Goal: Task Accomplishment & Management: Complete application form

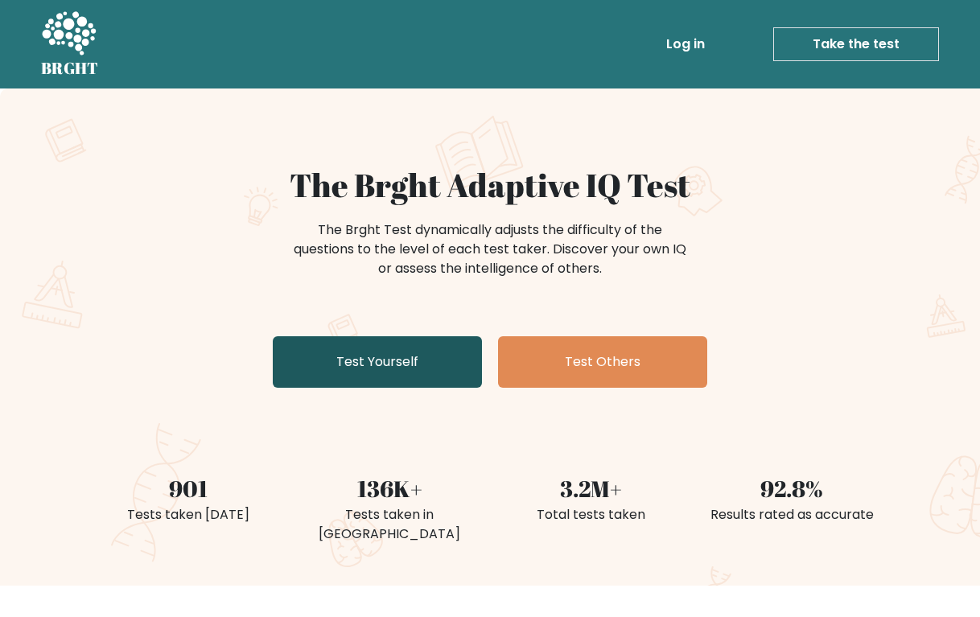
click at [361, 365] on link "Test Yourself" at bounding box center [377, 362] width 209 height 52
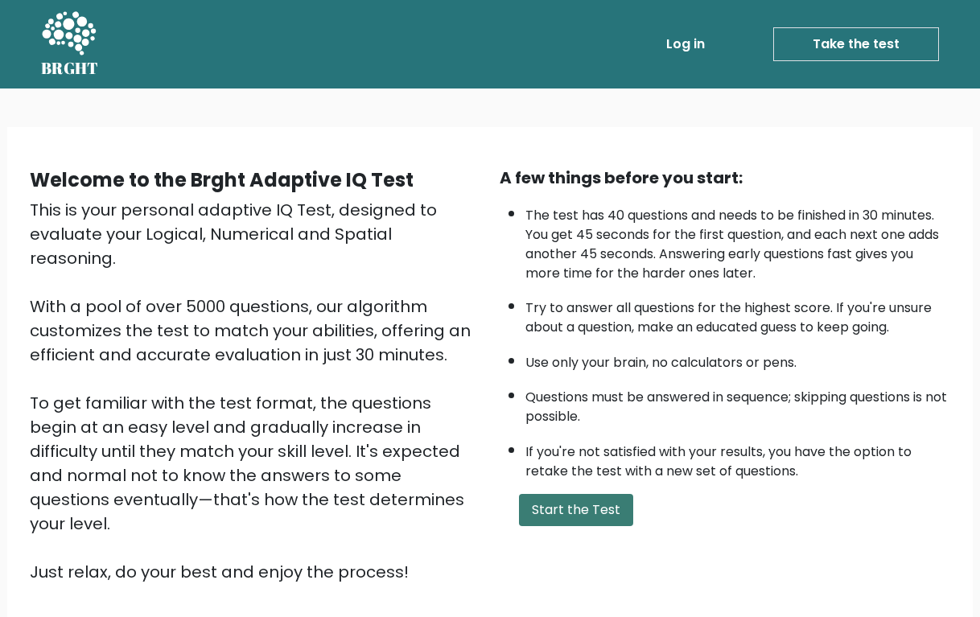
click at [547, 526] on button "Start the Test" at bounding box center [576, 510] width 114 height 32
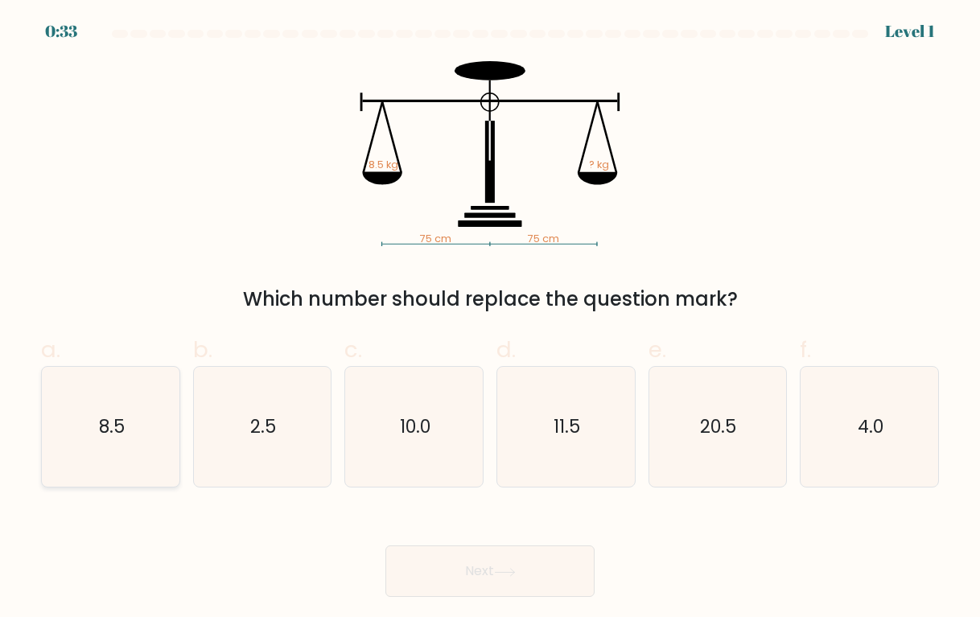
click at [135, 423] on icon "8.5" at bounding box center [111, 427] width 120 height 120
click at [490, 320] on input "a. 8.5" at bounding box center [490, 314] width 1 height 10
radio input "true"
click at [429, 535] on div "Next" at bounding box center [490, 552] width 918 height 90
click at [448, 562] on button "Next" at bounding box center [490, 572] width 209 height 52
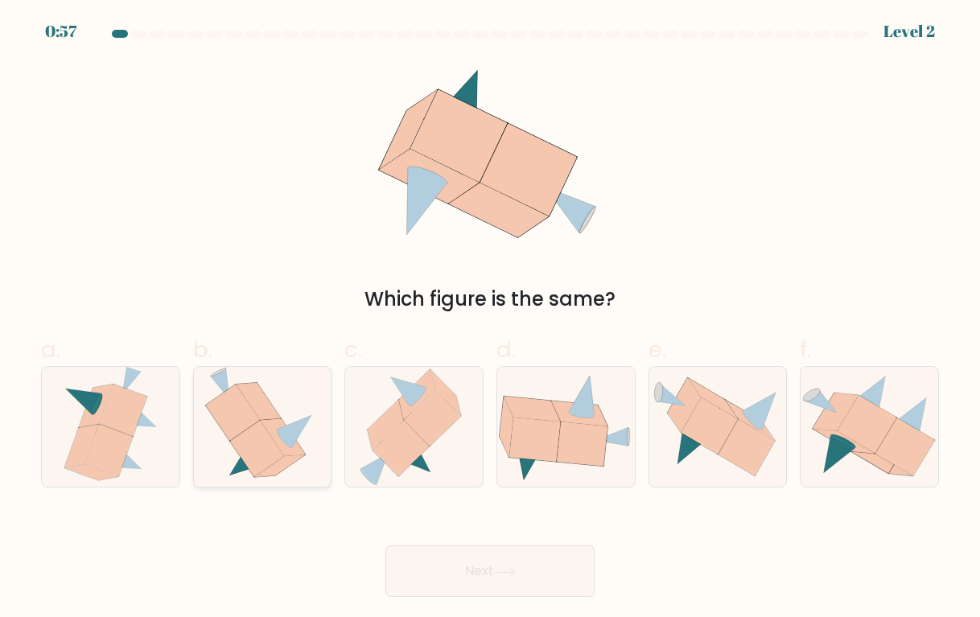
click at [295, 452] on icon at bounding box center [283, 437] width 45 height 37
click at [490, 320] on input "b." at bounding box center [490, 314] width 1 height 10
radio input "true"
click at [481, 563] on button "Next" at bounding box center [490, 572] width 209 height 52
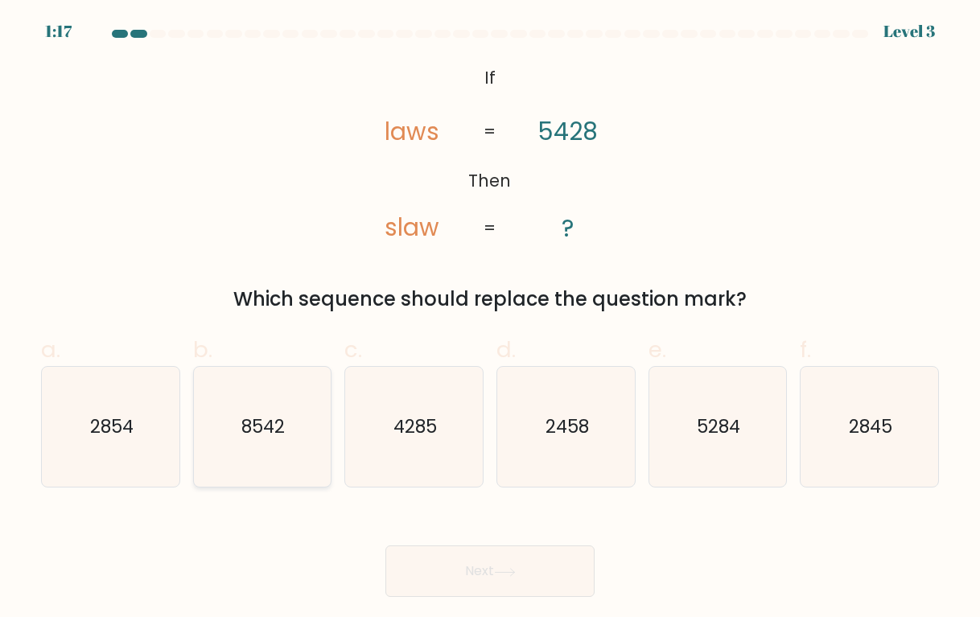
click at [272, 454] on icon "8542" at bounding box center [262, 427] width 120 height 120
click at [490, 320] on input "b. 8542" at bounding box center [490, 314] width 1 height 10
radio input "true"
click at [456, 555] on button "Next" at bounding box center [490, 572] width 209 height 52
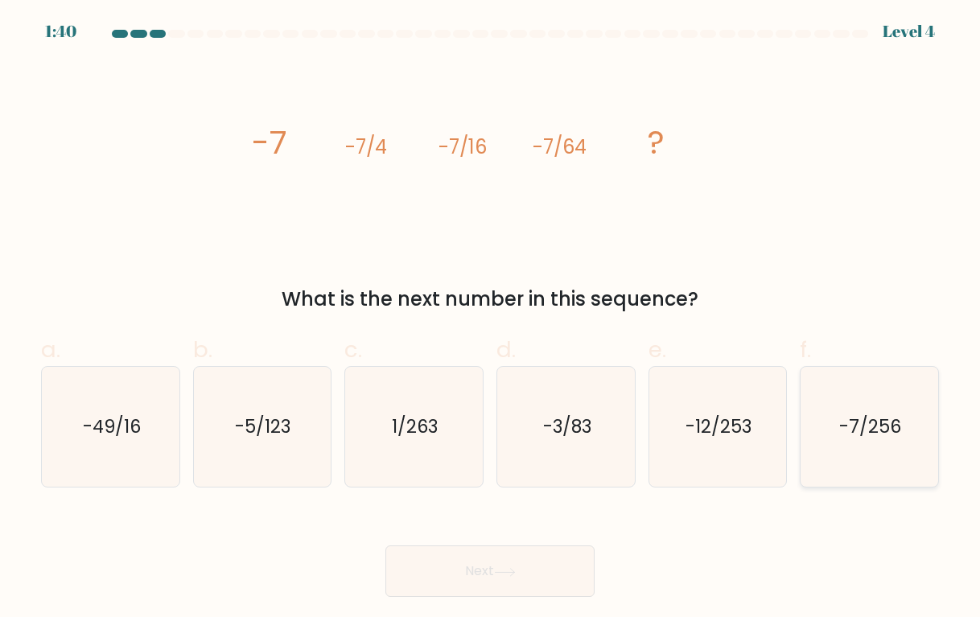
click at [877, 455] on icon "-7/256" at bounding box center [870, 427] width 120 height 120
click at [491, 320] on input "f. -7/256" at bounding box center [490, 314] width 1 height 10
radio input "true"
click at [571, 566] on button "Next" at bounding box center [490, 572] width 209 height 52
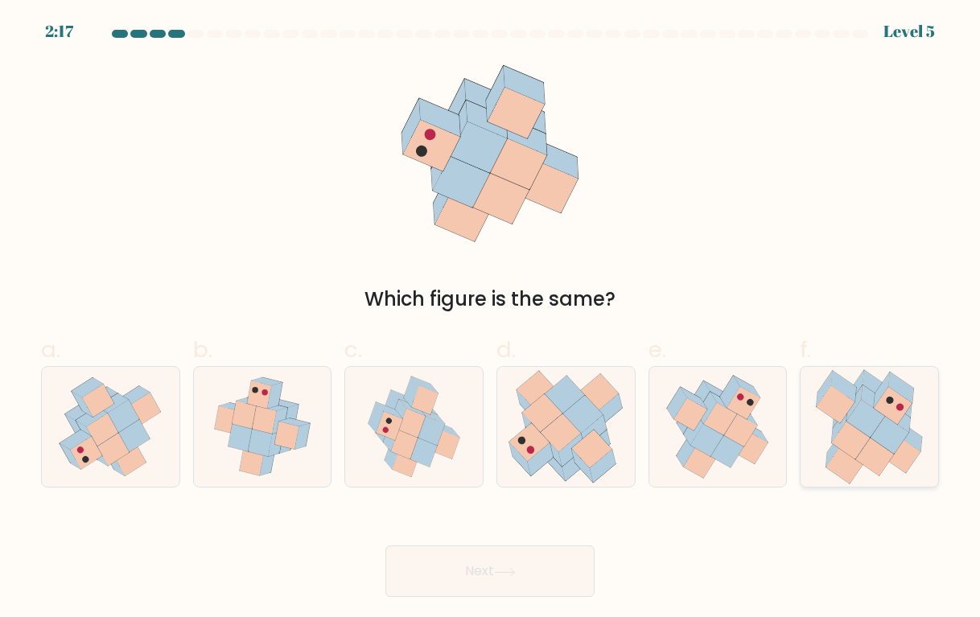
click at [861, 455] on icon at bounding box center [875, 458] width 38 height 38
click at [491, 320] on input "f." at bounding box center [490, 314] width 1 height 10
radio input "true"
click at [567, 559] on button "Next" at bounding box center [490, 572] width 209 height 52
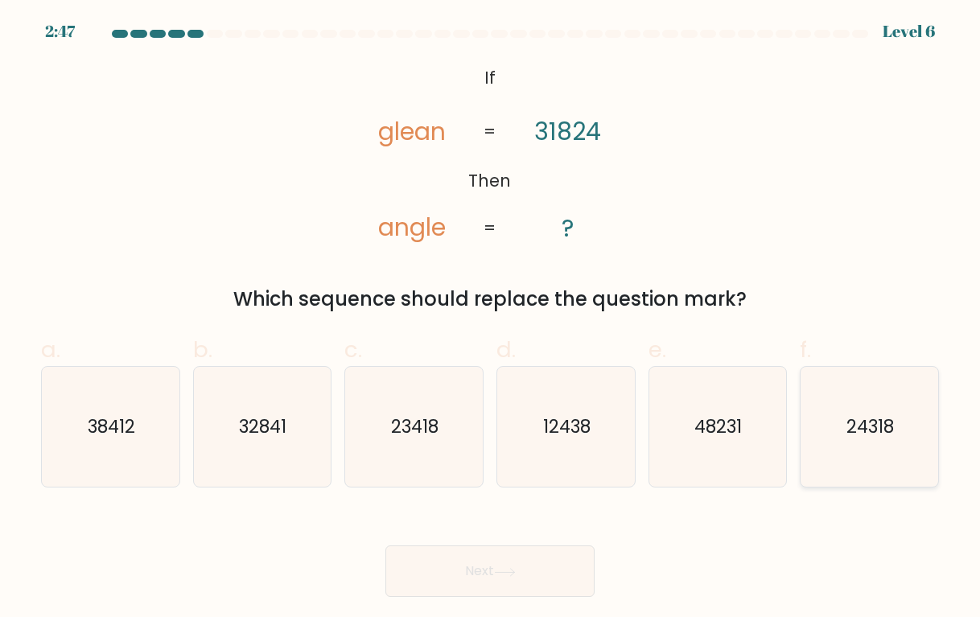
click at [881, 388] on icon "24318" at bounding box center [870, 427] width 120 height 120
click at [491, 320] on input "f. 24318" at bounding box center [490, 314] width 1 height 10
radio input "true"
click at [563, 562] on button "Next" at bounding box center [490, 572] width 209 height 52
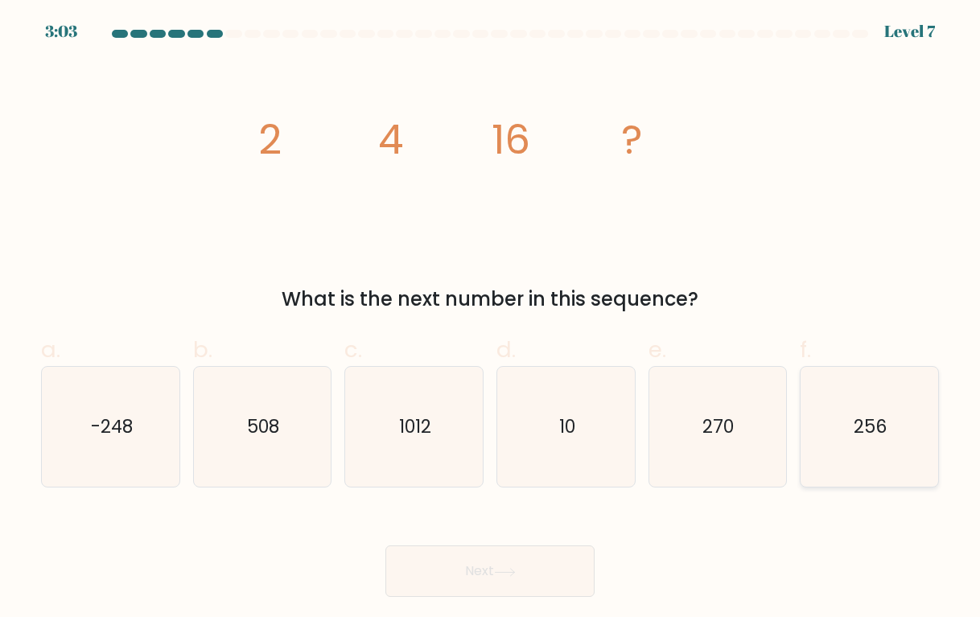
click at [893, 410] on icon "256" at bounding box center [870, 427] width 120 height 120
click at [491, 320] on input "f. 256" at bounding box center [490, 314] width 1 height 10
radio input "true"
click at [516, 560] on button "Next" at bounding box center [490, 572] width 209 height 52
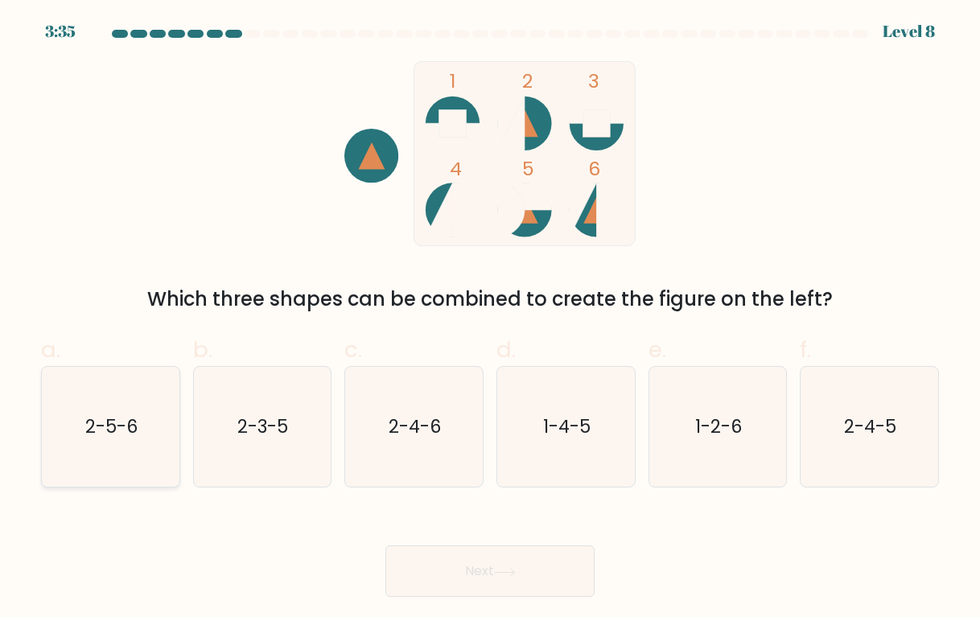
click at [118, 439] on text "2-5-6" at bounding box center [111, 427] width 52 height 25
click at [490, 320] on input "a. 2-5-6" at bounding box center [490, 314] width 1 height 10
radio input "true"
click at [412, 567] on button "Next" at bounding box center [490, 572] width 209 height 52
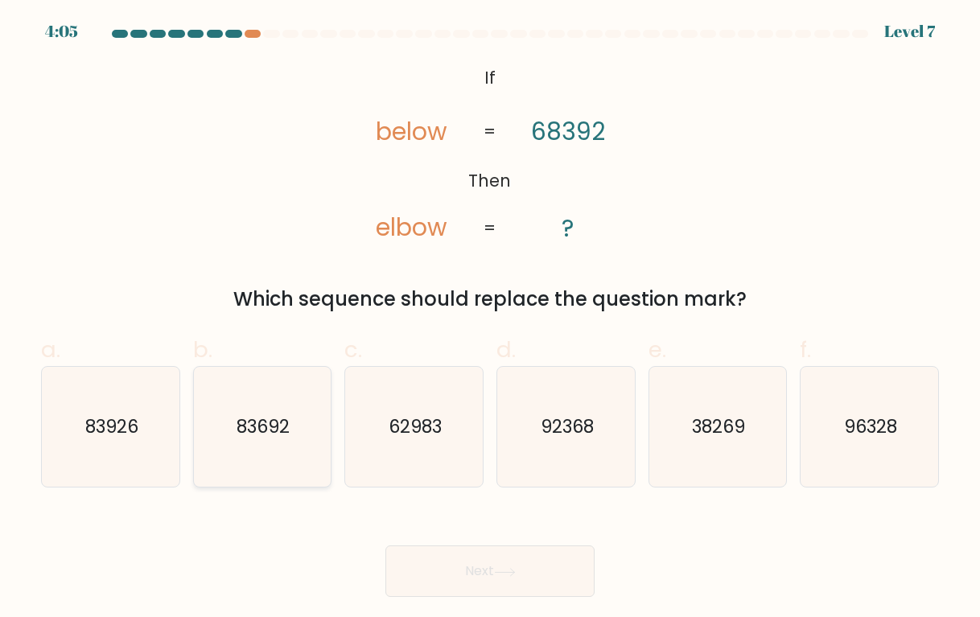
click at [258, 445] on icon "83692" at bounding box center [262, 427] width 120 height 120
click at [490, 320] on input "b. 83692" at bounding box center [490, 314] width 1 height 10
radio input "true"
click at [426, 555] on button "Next" at bounding box center [490, 572] width 209 height 52
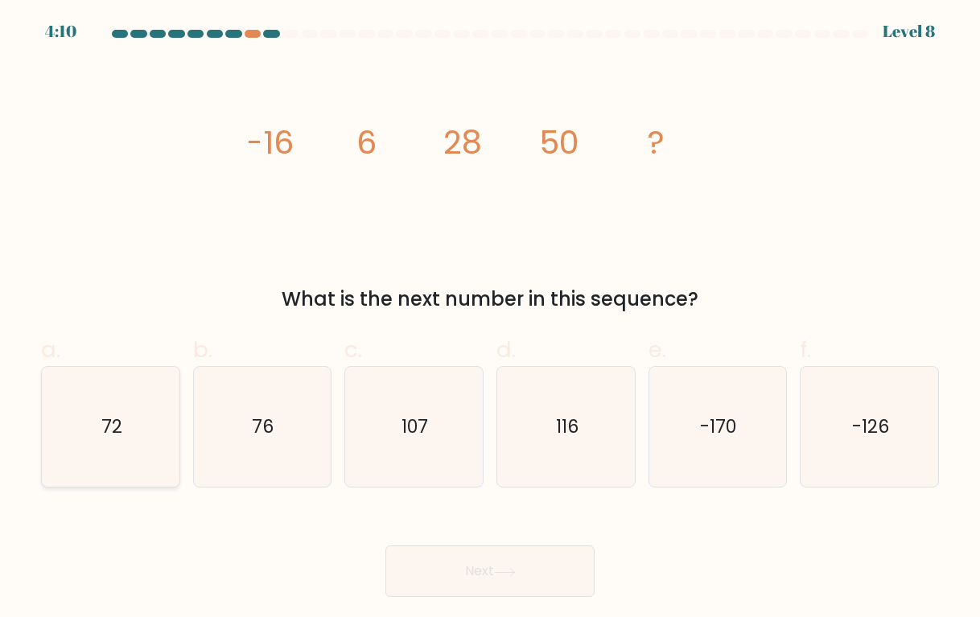
click at [163, 393] on icon "72" at bounding box center [111, 427] width 120 height 120
click at [490, 320] on input "a. 72" at bounding box center [490, 314] width 1 height 10
radio input "true"
click at [436, 573] on button "Next" at bounding box center [490, 572] width 209 height 52
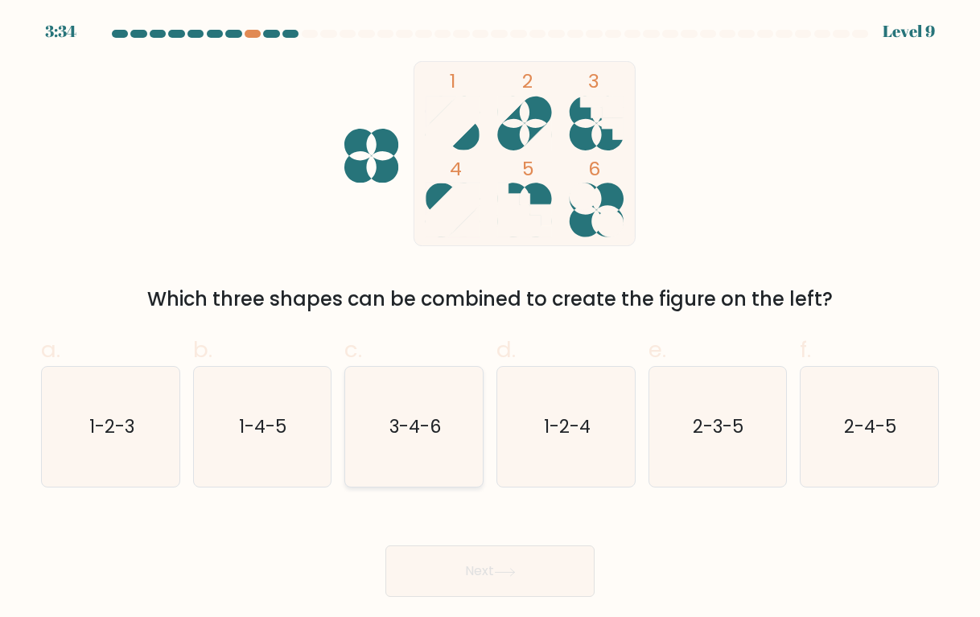
click at [424, 458] on icon "3-4-6" at bounding box center [414, 427] width 120 height 120
click at [490, 320] on input "c. 3-4-6" at bounding box center [490, 314] width 1 height 10
radio input "true"
click at [473, 579] on button "Next" at bounding box center [490, 572] width 209 height 52
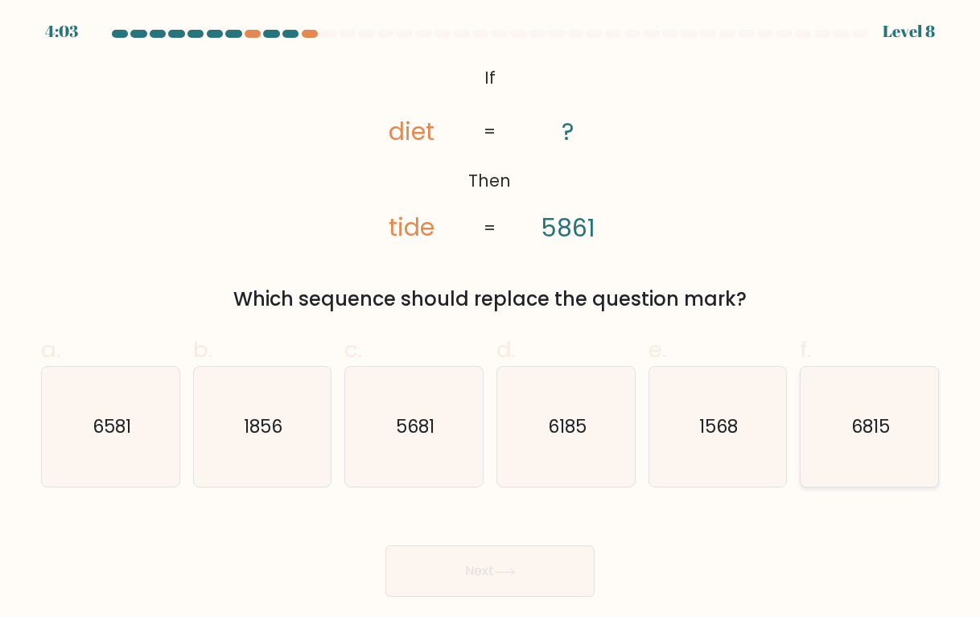
click at [866, 439] on text "6815" at bounding box center [871, 427] width 39 height 25
click at [491, 320] on input "f. 6815" at bounding box center [490, 314] width 1 height 10
radio input "true"
click at [496, 586] on button "Next" at bounding box center [490, 572] width 209 height 52
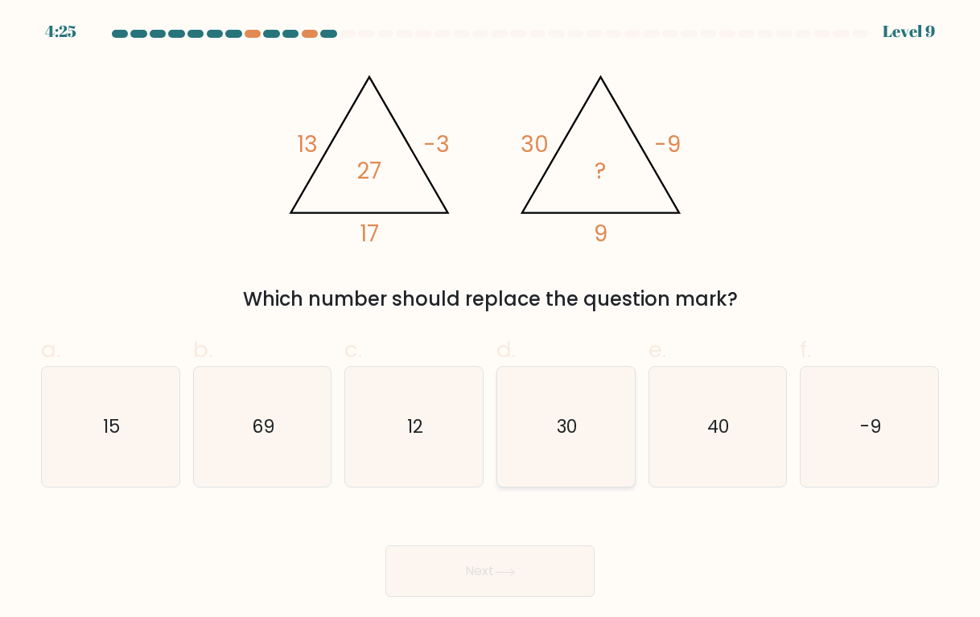
click at [568, 427] on text "30" at bounding box center [567, 427] width 20 height 25
click at [491, 320] on input "d. 30" at bounding box center [490, 314] width 1 height 10
radio input "true"
click at [502, 556] on button "Next" at bounding box center [490, 572] width 209 height 52
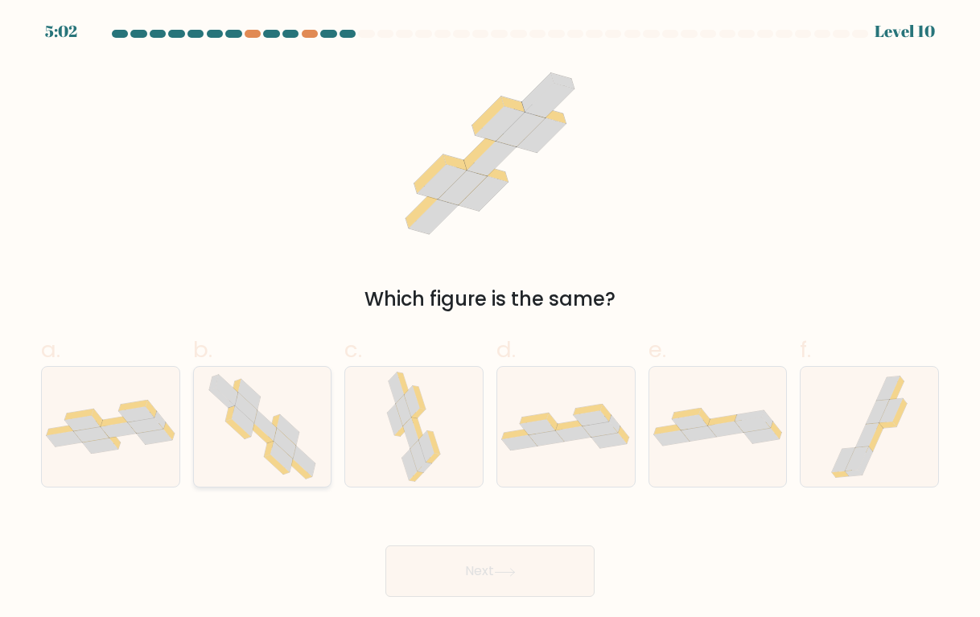
click at [324, 465] on icon at bounding box center [262, 427] width 122 height 120
click at [490, 320] on input "b." at bounding box center [490, 314] width 1 height 10
radio input "true"
click at [460, 558] on button "Next" at bounding box center [490, 572] width 209 height 52
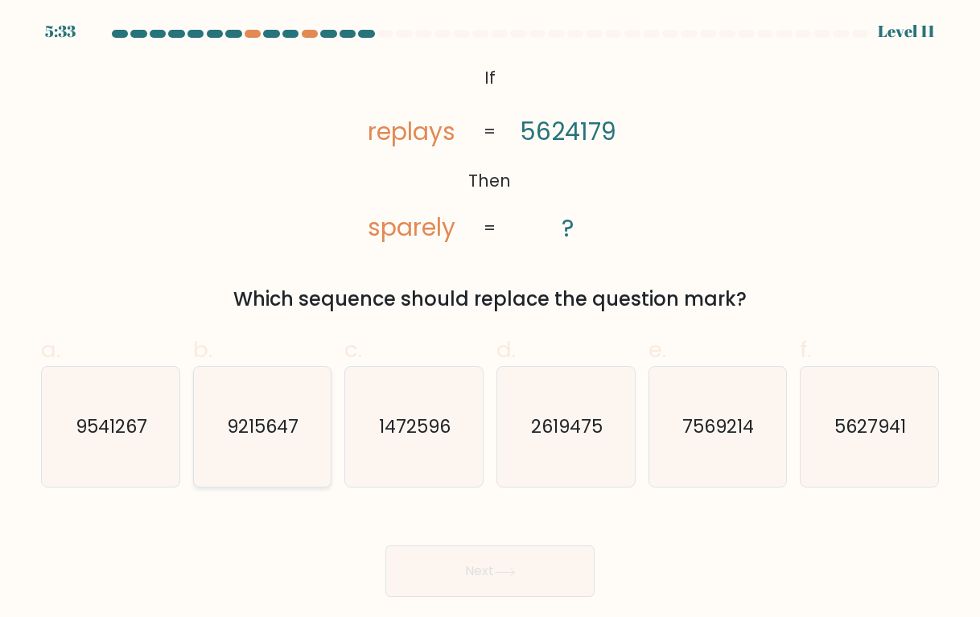
click at [283, 435] on text "9215647" at bounding box center [264, 427] width 72 height 25
click at [490, 320] on input "b. 9215647" at bounding box center [490, 314] width 1 height 10
radio input "true"
click at [469, 567] on button "Next" at bounding box center [490, 572] width 209 height 52
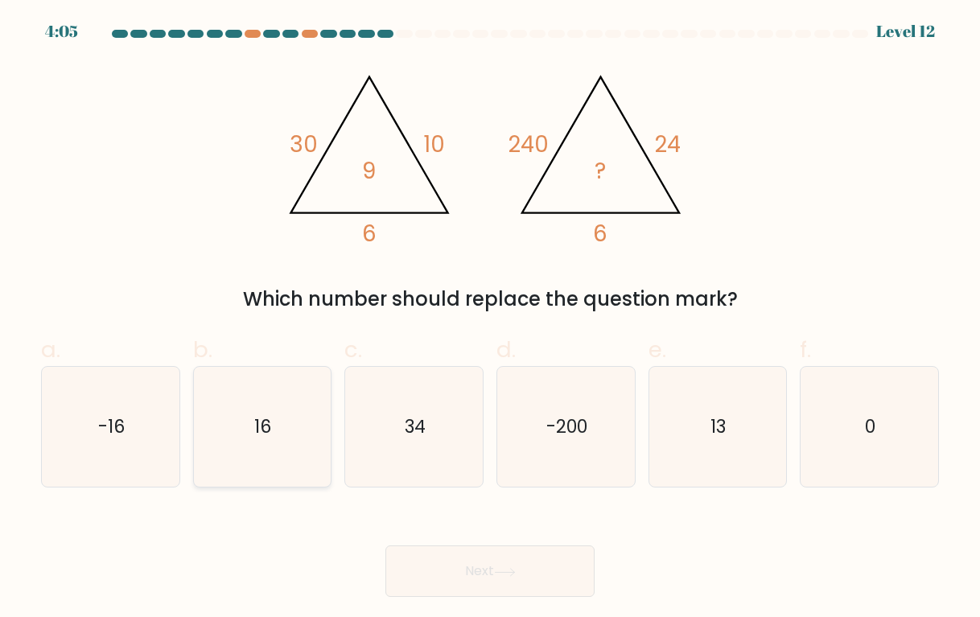
click at [244, 412] on icon "16" at bounding box center [262, 427] width 120 height 120
click at [490, 320] on input "b. 16" at bounding box center [490, 314] width 1 height 10
radio input "true"
click at [469, 570] on button "Next" at bounding box center [490, 572] width 209 height 52
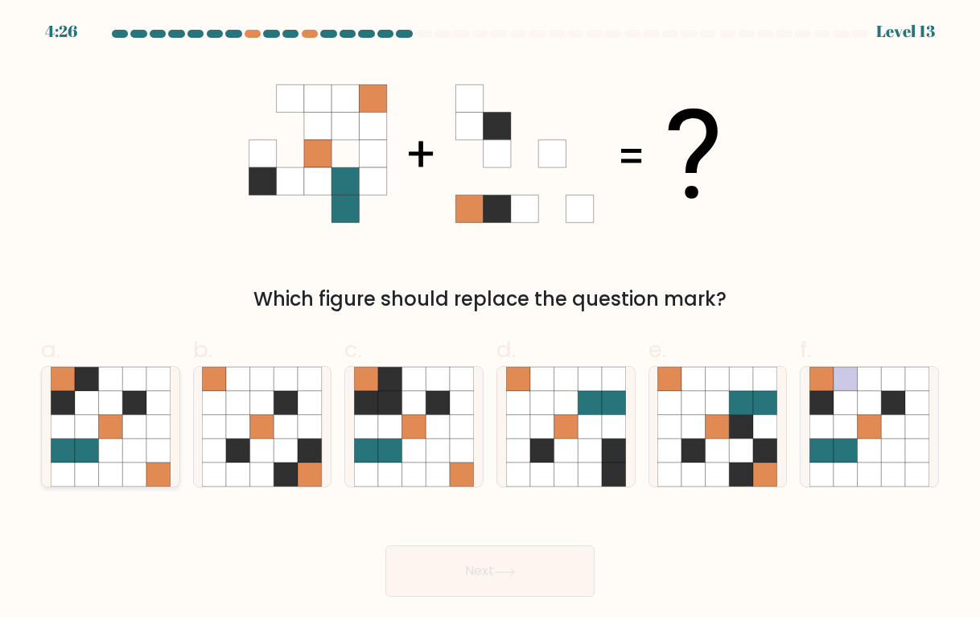
click at [156, 444] on icon at bounding box center [158, 451] width 24 height 24
click at [490, 320] on input "a." at bounding box center [490, 314] width 1 height 10
radio input "true"
click at [440, 558] on button "Next" at bounding box center [490, 572] width 209 height 52
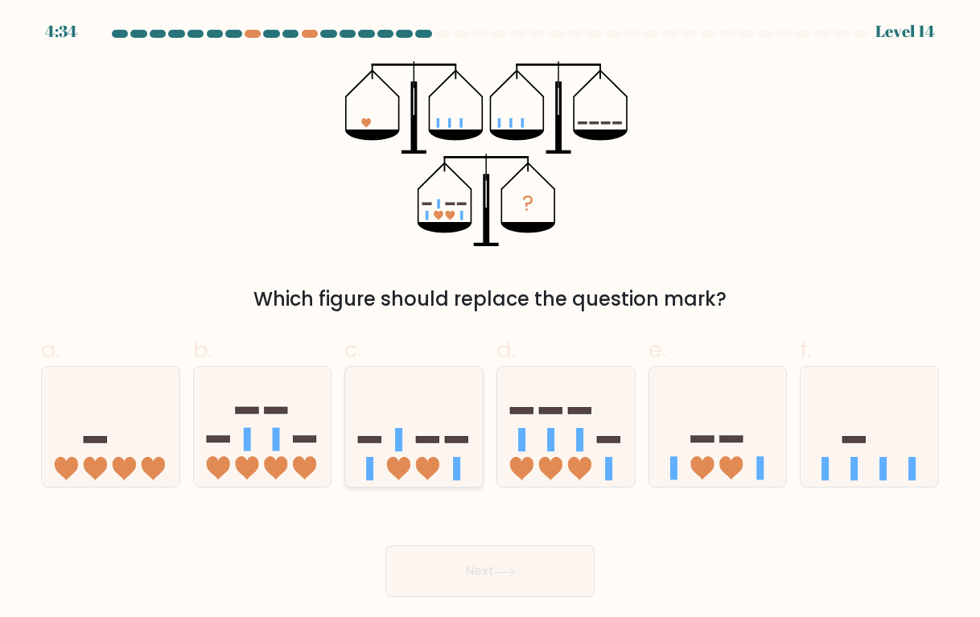
click at [427, 427] on icon at bounding box center [414, 426] width 138 height 113
click at [490, 320] on input "c." at bounding box center [490, 314] width 1 height 10
radio input "true"
click at [476, 580] on button "Next" at bounding box center [490, 572] width 209 height 52
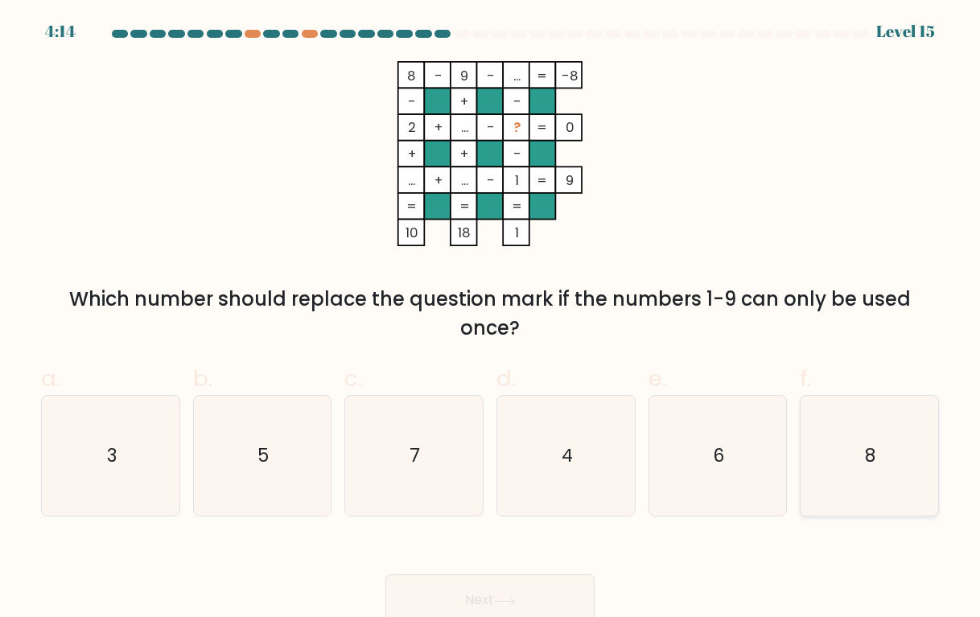
click at [859, 423] on icon "8" at bounding box center [870, 456] width 120 height 120
click at [491, 320] on input "f. 8" at bounding box center [490, 314] width 1 height 10
radio input "true"
click at [561, 577] on button "Next" at bounding box center [490, 601] width 209 height 52
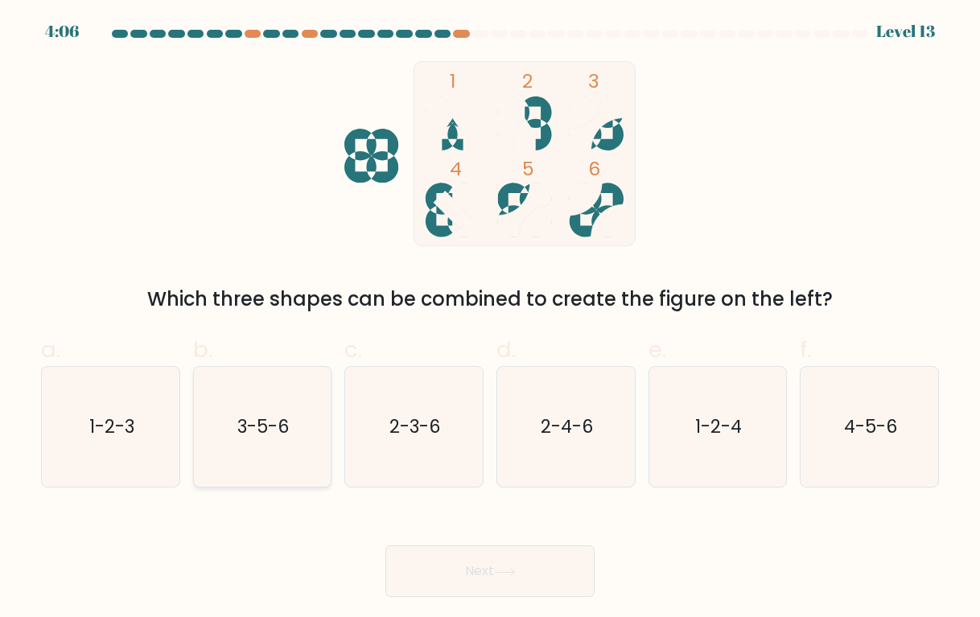
drag, startPoint x: 266, startPoint y: 457, endPoint x: 277, endPoint y: 463, distance: 11.9
click at [266, 457] on icon "3-5-6" at bounding box center [262, 427] width 120 height 120
click at [490, 320] on input "b. 3-5-6" at bounding box center [490, 314] width 1 height 10
radio input "true"
click at [467, 571] on button "Next" at bounding box center [490, 572] width 209 height 52
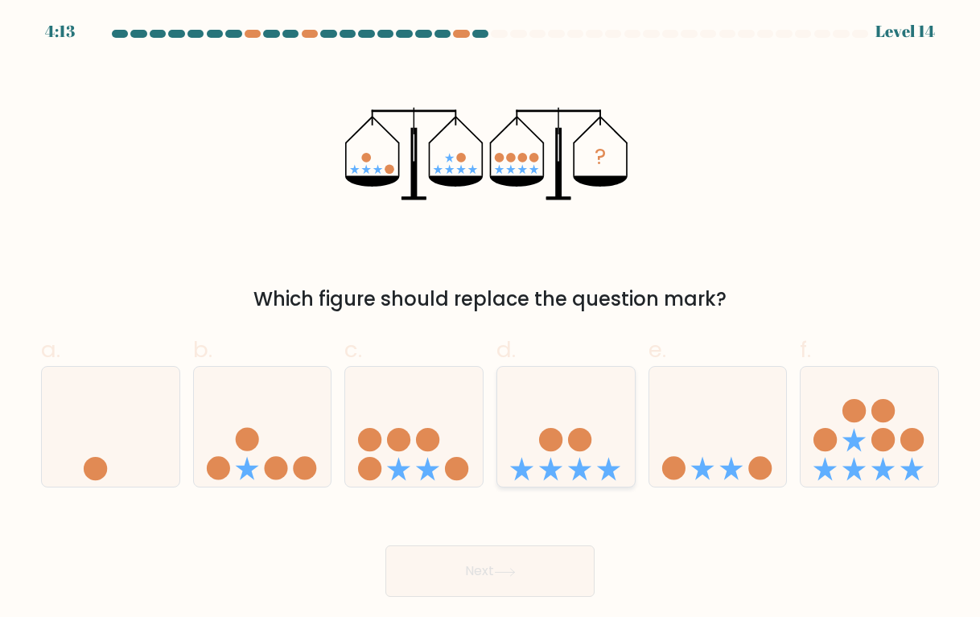
click at [589, 477] on icon at bounding box center [566, 426] width 138 height 113
click at [491, 320] on input "d." at bounding box center [490, 314] width 1 height 10
radio input "true"
click at [547, 573] on button "Next" at bounding box center [490, 572] width 209 height 52
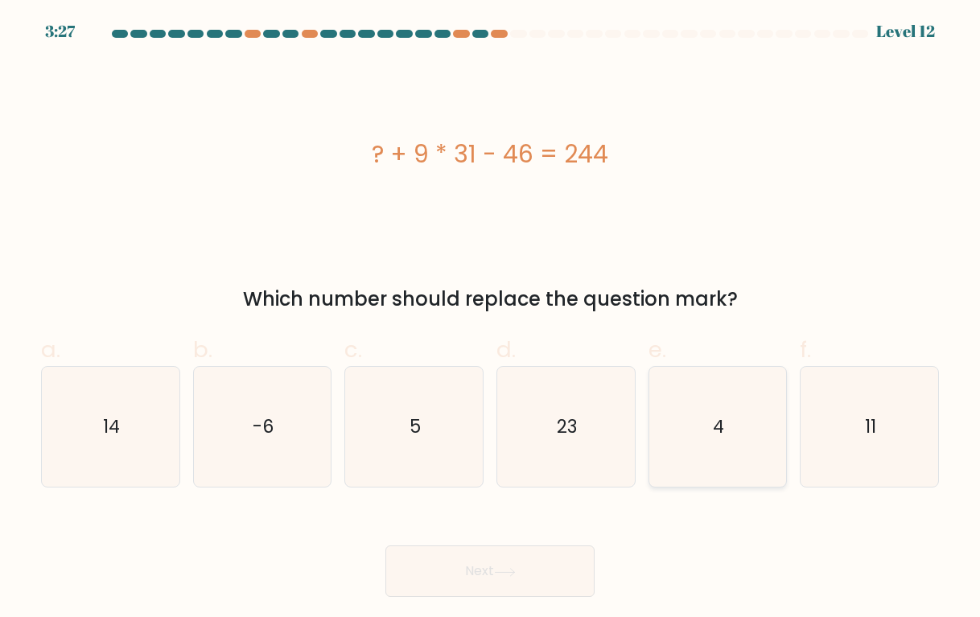
click at [658, 460] on icon "4" at bounding box center [718, 427] width 120 height 120
click at [491, 320] on input "e. 4" at bounding box center [490, 314] width 1 height 10
radio input "true"
click at [542, 547] on button "Next" at bounding box center [490, 572] width 209 height 52
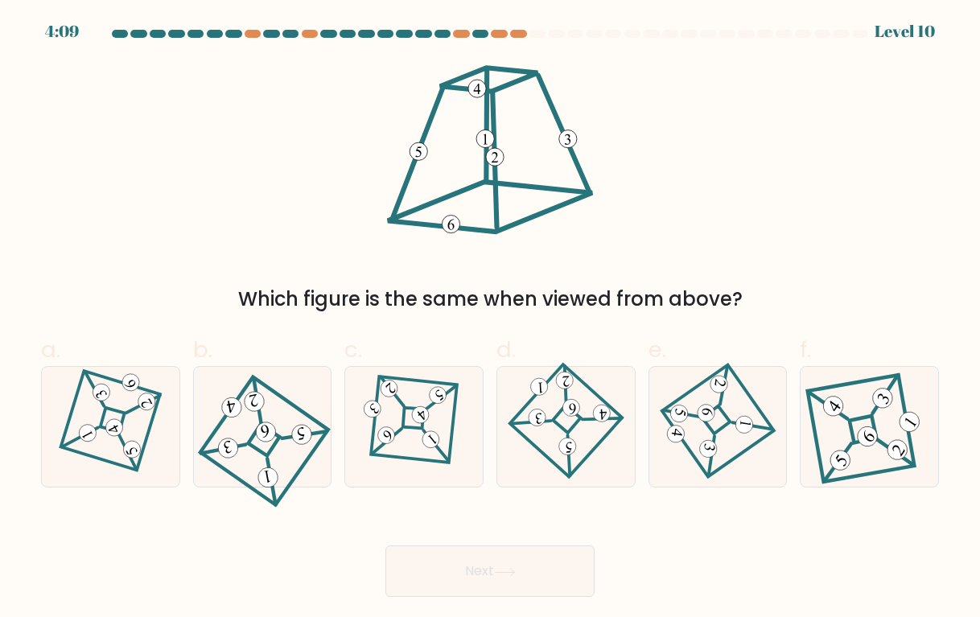
click at [537, 568] on button "Next" at bounding box center [490, 572] width 209 height 52
click at [683, 551] on div "Next" at bounding box center [490, 552] width 918 height 90
click at [146, 414] on icon at bounding box center [110, 427] width 83 height 96
click at [490, 320] on input "a." at bounding box center [490, 314] width 1 height 10
radio input "true"
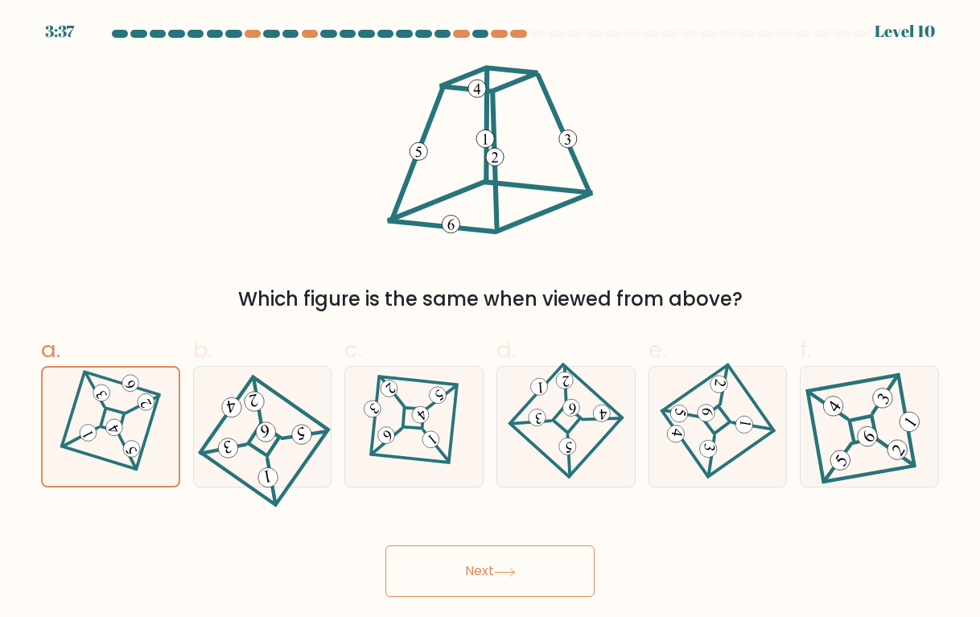
click at [427, 561] on button "Next" at bounding box center [490, 572] width 209 height 52
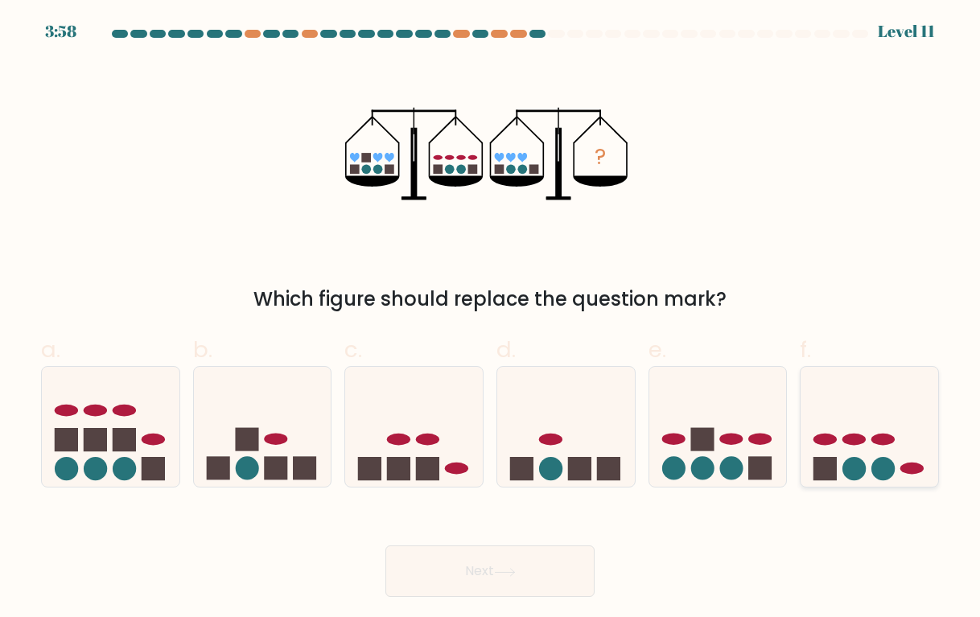
click at [883, 470] on circle at bounding box center [883, 468] width 23 height 23
click at [491, 320] on input "f." at bounding box center [490, 314] width 1 height 10
radio input "true"
click at [544, 580] on button "Next" at bounding box center [490, 572] width 209 height 52
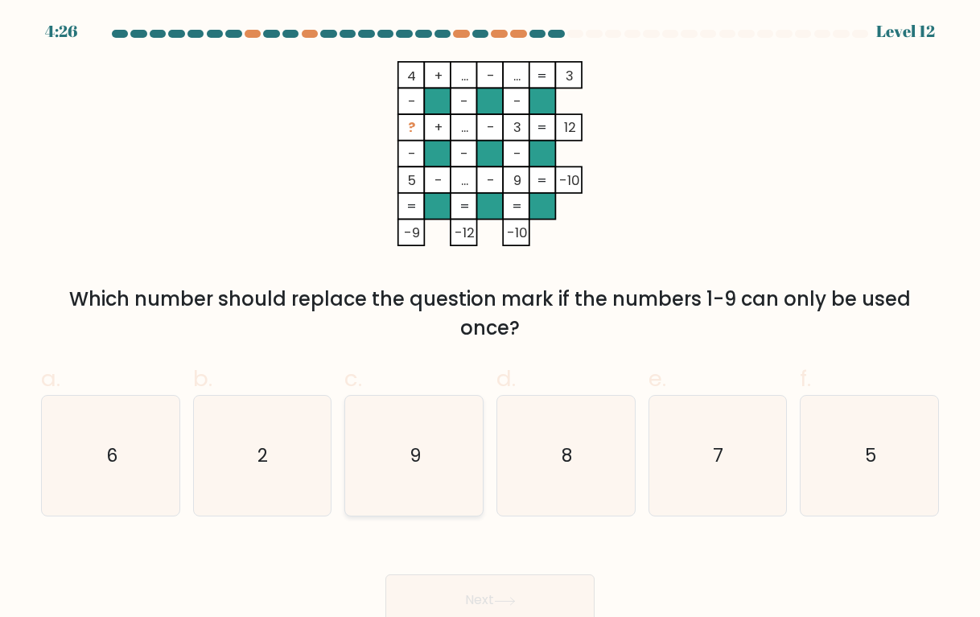
drag, startPoint x: 438, startPoint y: 386, endPoint x: 438, endPoint y: 439, distance: 53.1
click at [438, 391] on label "c. 9" at bounding box center [414, 439] width 139 height 155
click at [490, 320] on input "c. 9" at bounding box center [490, 314] width 1 height 10
radio input "true"
click at [438, 458] on icon "9" at bounding box center [414, 456] width 118 height 118
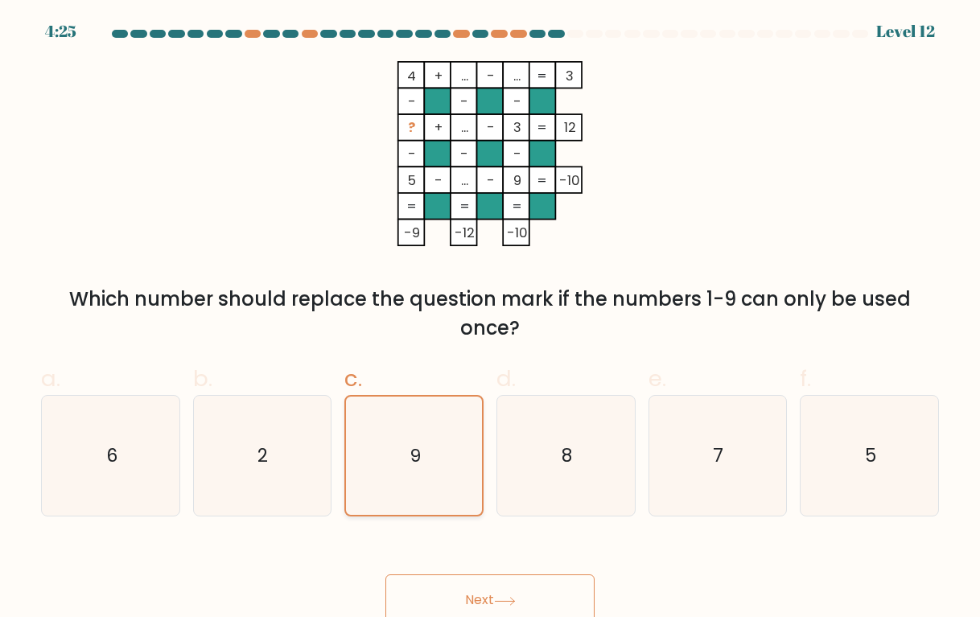
click at [490, 320] on input "c. 9" at bounding box center [490, 314] width 1 height 10
click at [462, 603] on button "Next" at bounding box center [490, 601] width 209 height 52
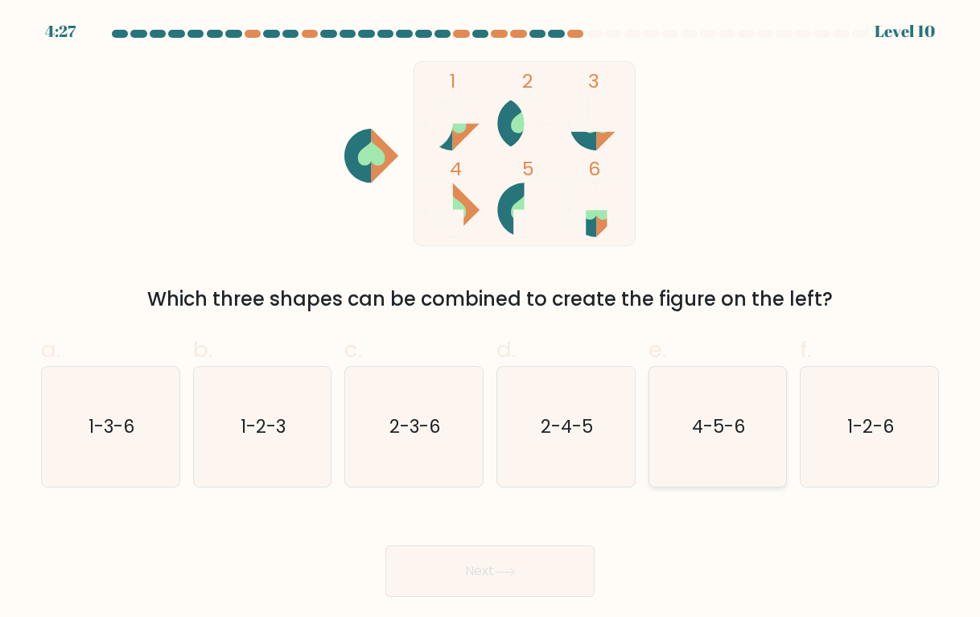
click at [676, 458] on icon "4-5-6" at bounding box center [718, 427] width 120 height 120
click at [491, 320] on input "e. 4-5-6" at bounding box center [490, 314] width 1 height 10
radio input "true"
click at [554, 567] on button "Next" at bounding box center [490, 572] width 209 height 52
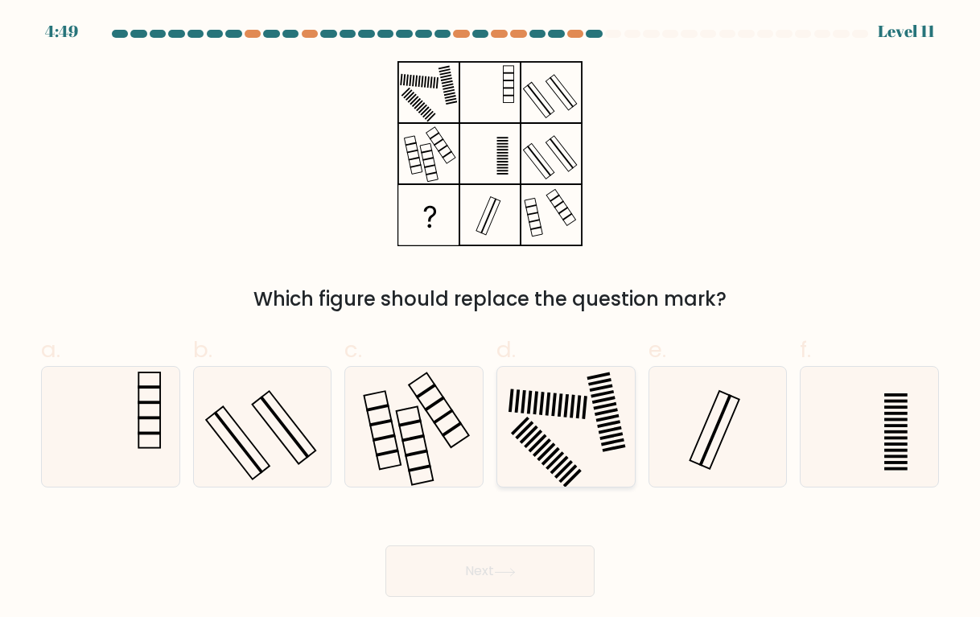
click at [580, 454] on icon at bounding box center [566, 427] width 120 height 120
click at [491, 320] on input "d." at bounding box center [490, 314] width 1 height 10
radio input "true"
click at [540, 557] on button "Next" at bounding box center [490, 572] width 209 height 52
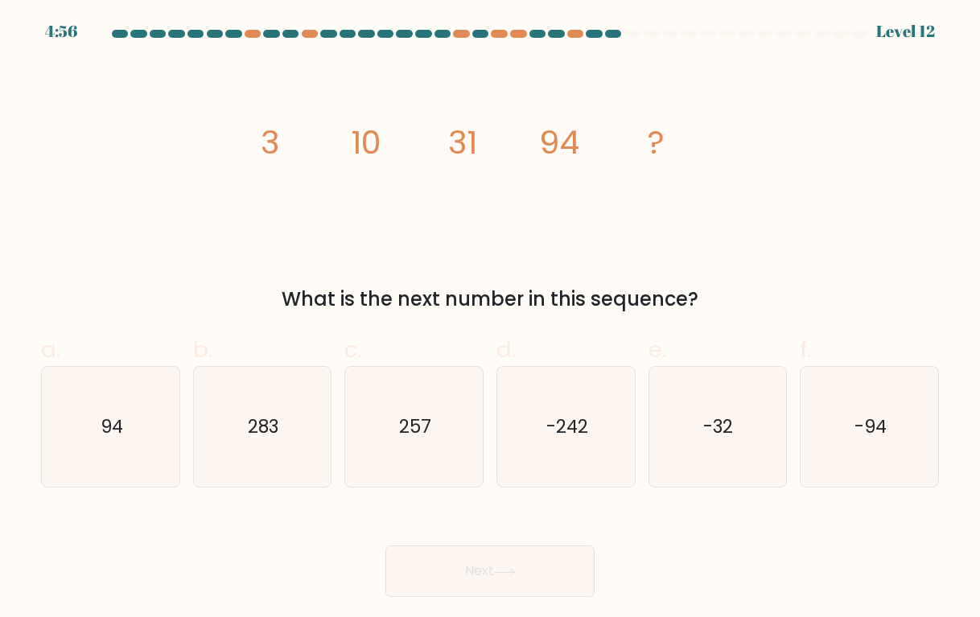
click at [631, 536] on div "Next" at bounding box center [490, 552] width 918 height 90
drag, startPoint x: 252, startPoint y: 552, endPoint x: 192, endPoint y: 564, distance: 61.6
click at [192, 565] on div "Next" at bounding box center [490, 552] width 918 height 90
drag, startPoint x: 204, startPoint y: 278, endPoint x: 165, endPoint y: 297, distance: 43.2
click at [165, 297] on div "image/svg+xml 3 10 31 94 ? What is the next number in this sequence?" at bounding box center [490, 187] width 918 height 253
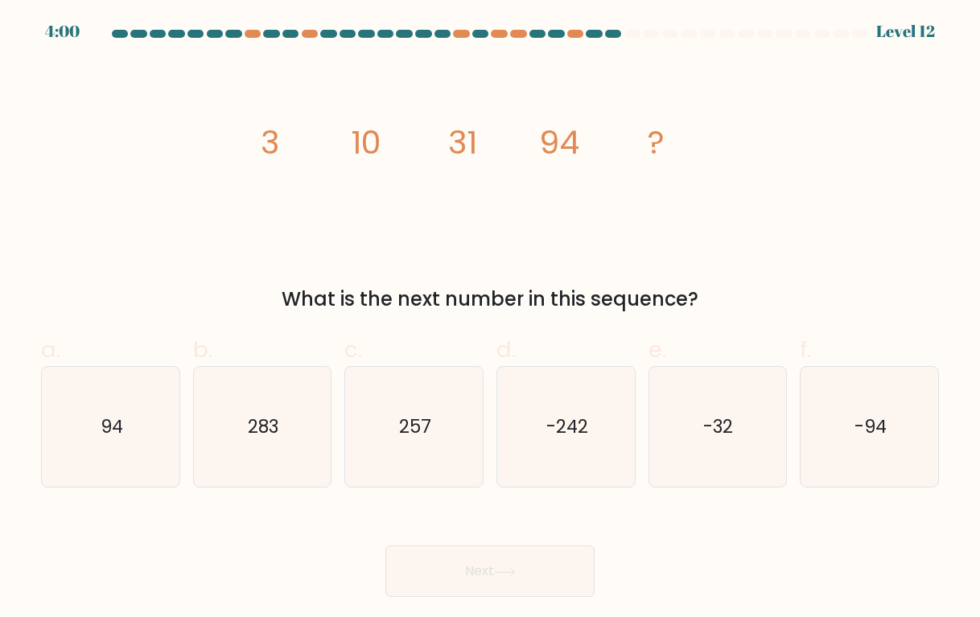
drag, startPoint x: 283, startPoint y: 542, endPoint x: 235, endPoint y: 545, distance: 47.6
click at [236, 545] on div "Next" at bounding box center [490, 552] width 918 height 90
drag, startPoint x: 483, startPoint y: 266, endPoint x: 409, endPoint y: 280, distance: 75.5
click at [411, 278] on div "image/svg+xml 3 10 31 94 ? What is the next number in this sequence?" at bounding box center [490, 187] width 918 height 253
click at [704, 425] on text "-32" at bounding box center [719, 427] width 30 height 25
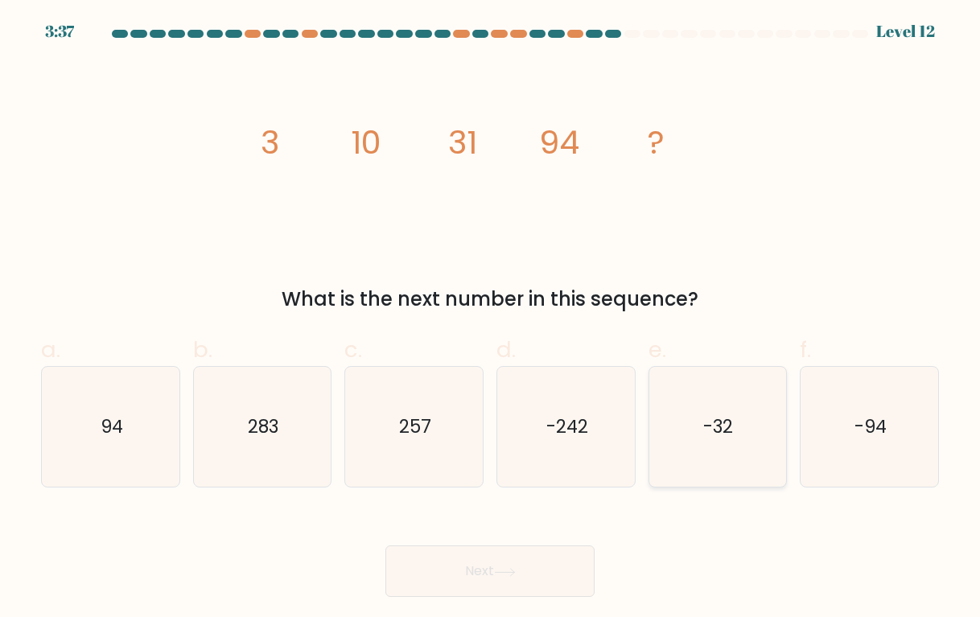
click at [491, 320] on input "e. -32" at bounding box center [490, 314] width 1 height 10
radio input "true"
click at [475, 568] on button "Next" at bounding box center [490, 572] width 209 height 52
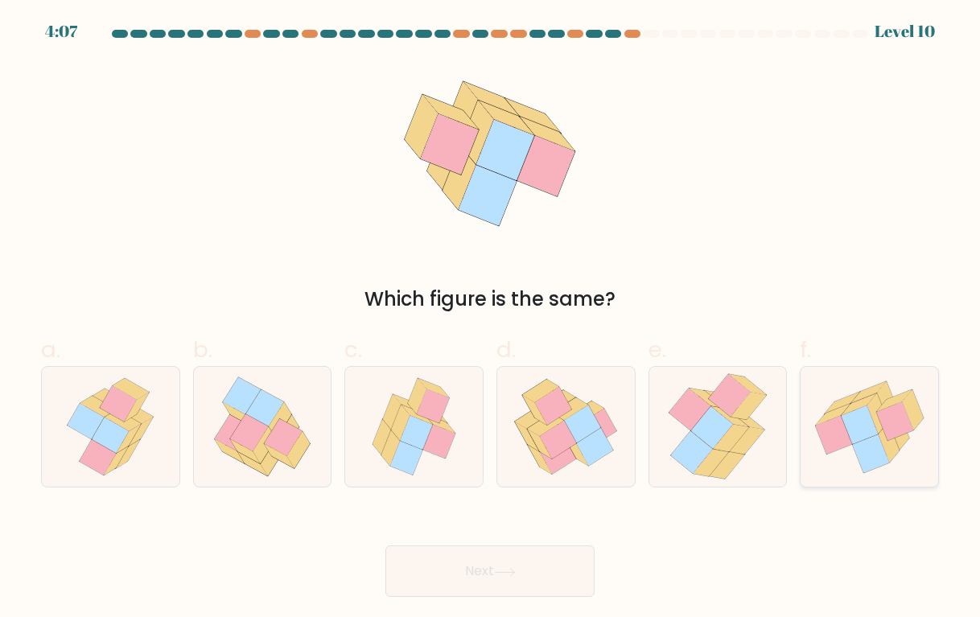
click at [886, 437] on icon at bounding box center [889, 443] width 21 height 40
click at [491, 320] on input "f." at bounding box center [490, 314] width 1 height 10
radio input "true"
click at [518, 584] on button "Next" at bounding box center [490, 572] width 209 height 52
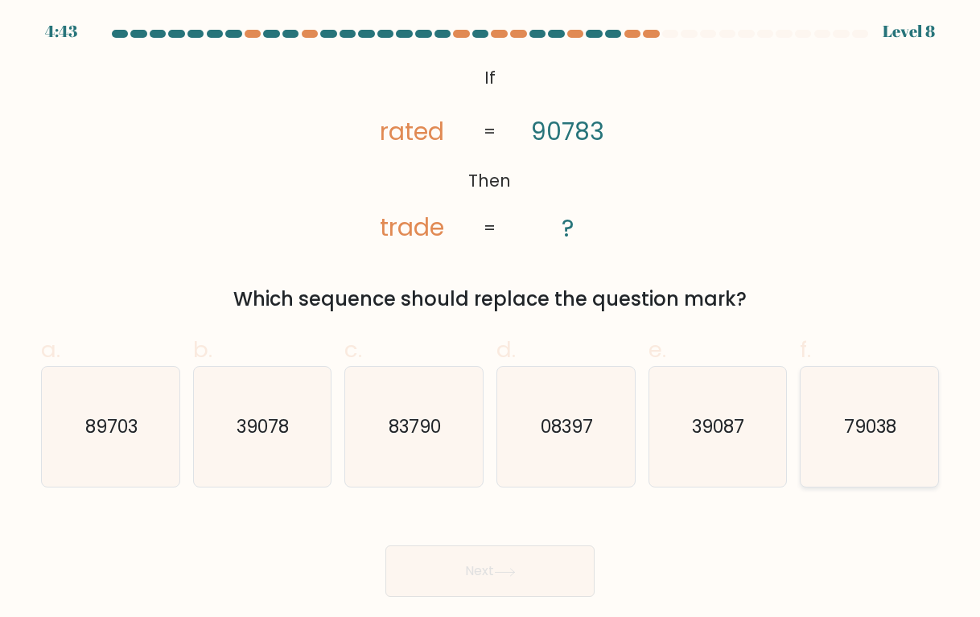
click at [869, 433] on text "79038" at bounding box center [871, 427] width 52 height 25
click at [491, 320] on input "f. 79038" at bounding box center [490, 314] width 1 height 10
radio input "true"
click at [513, 593] on button "Next" at bounding box center [490, 572] width 209 height 52
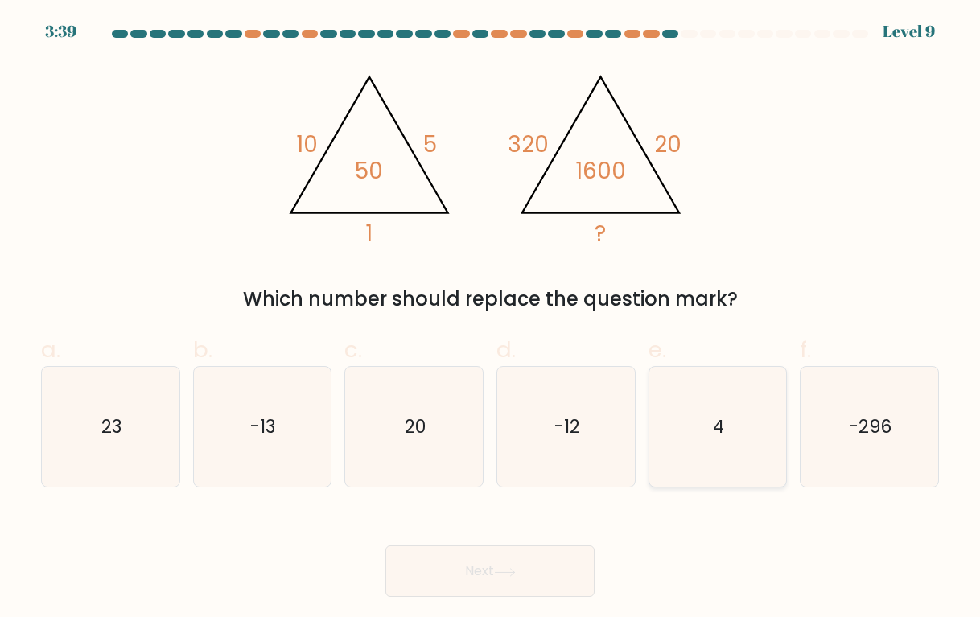
click at [689, 398] on icon "4" at bounding box center [718, 427] width 120 height 120
click at [491, 320] on input "e. 4" at bounding box center [490, 314] width 1 height 10
radio input "true"
click at [531, 561] on button "Next" at bounding box center [490, 572] width 209 height 52
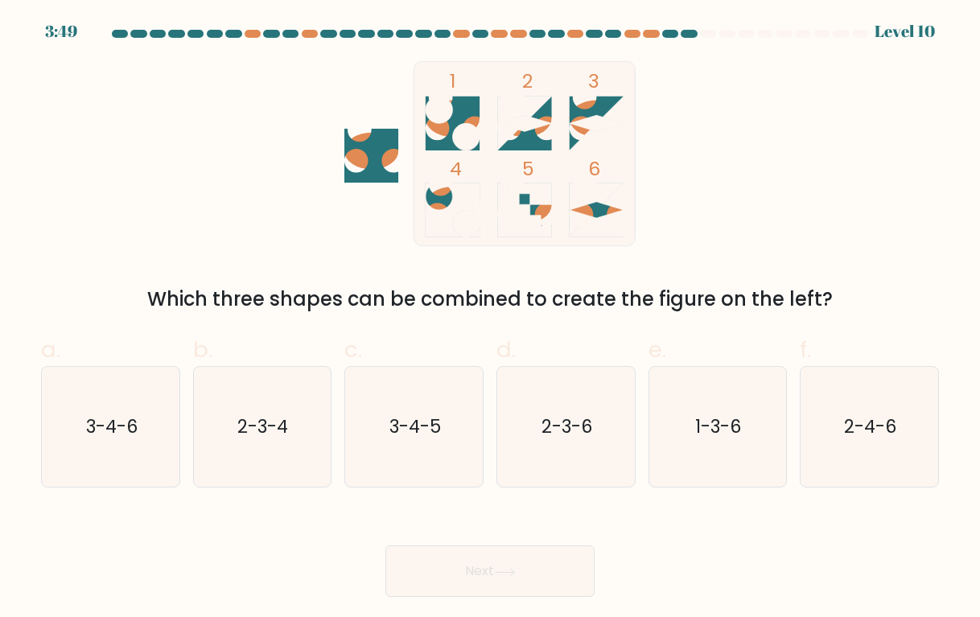
click at [543, 504] on form at bounding box center [490, 313] width 980 height 567
click at [554, 460] on icon "2-3-6" at bounding box center [566, 427] width 120 height 120
click at [491, 320] on input "d. 2-3-6" at bounding box center [490, 314] width 1 height 10
radio input "true"
click at [501, 583] on button "Next" at bounding box center [490, 572] width 209 height 52
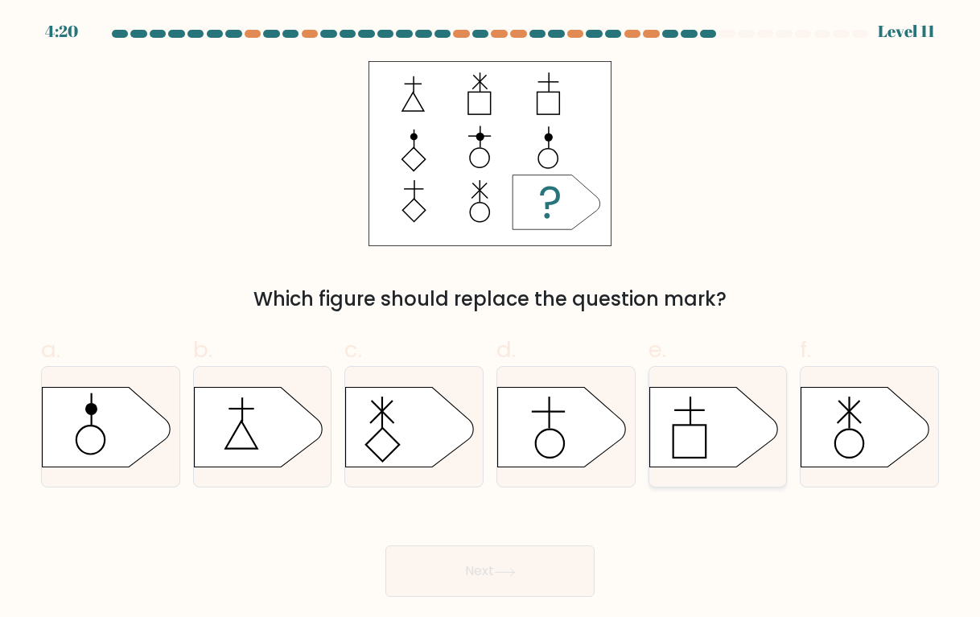
click at [696, 444] on icon at bounding box center [714, 427] width 129 height 80
click at [491, 320] on input "e." at bounding box center [490, 314] width 1 height 10
radio input "true"
click at [501, 584] on button "Next" at bounding box center [490, 572] width 209 height 52
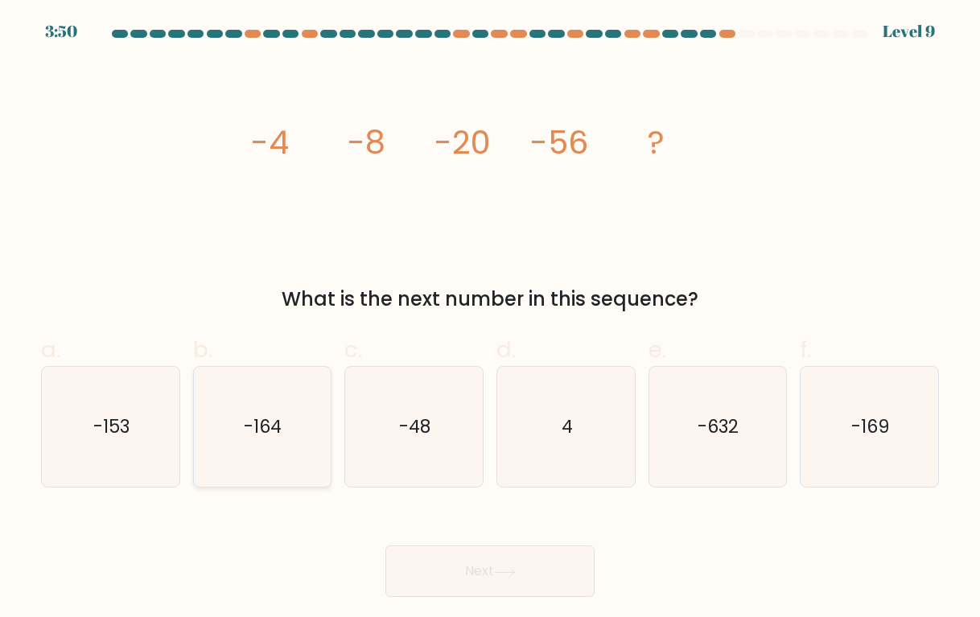
click at [294, 442] on icon "-164" at bounding box center [262, 427] width 120 height 120
click at [490, 320] on input "b. -164" at bounding box center [490, 314] width 1 height 10
radio input "true"
click at [430, 576] on button "Next" at bounding box center [490, 572] width 209 height 52
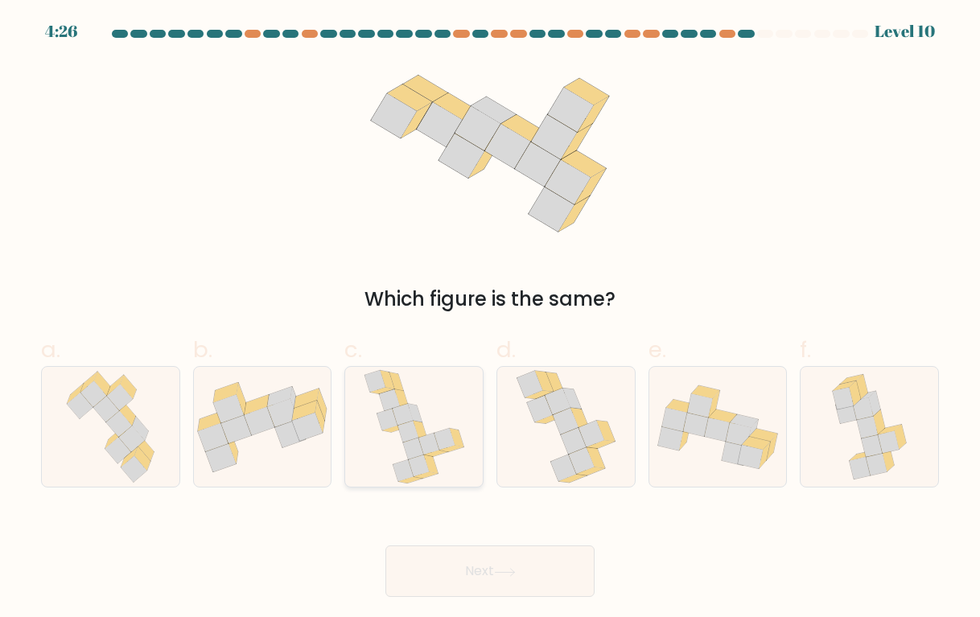
click at [402, 469] on icon at bounding box center [403, 471] width 21 height 22
click at [490, 320] on input "c." at bounding box center [490, 314] width 1 height 10
radio input "true"
click at [460, 571] on button "Next" at bounding box center [490, 572] width 209 height 52
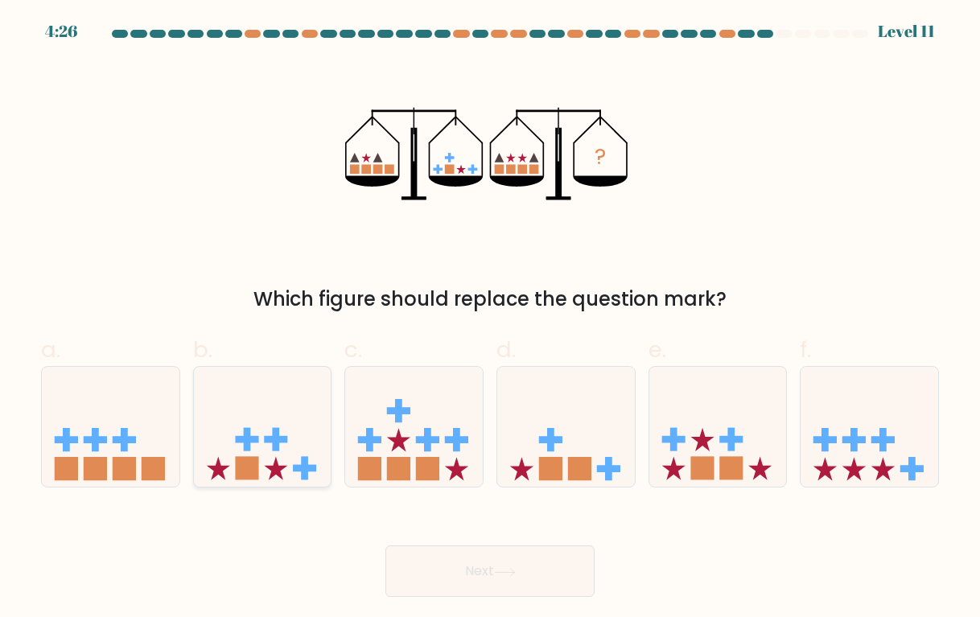
click at [290, 455] on icon at bounding box center [263, 426] width 138 height 113
click at [490, 320] on input "b." at bounding box center [490, 314] width 1 height 10
radio input "true"
click at [431, 563] on button "Next" at bounding box center [490, 572] width 209 height 52
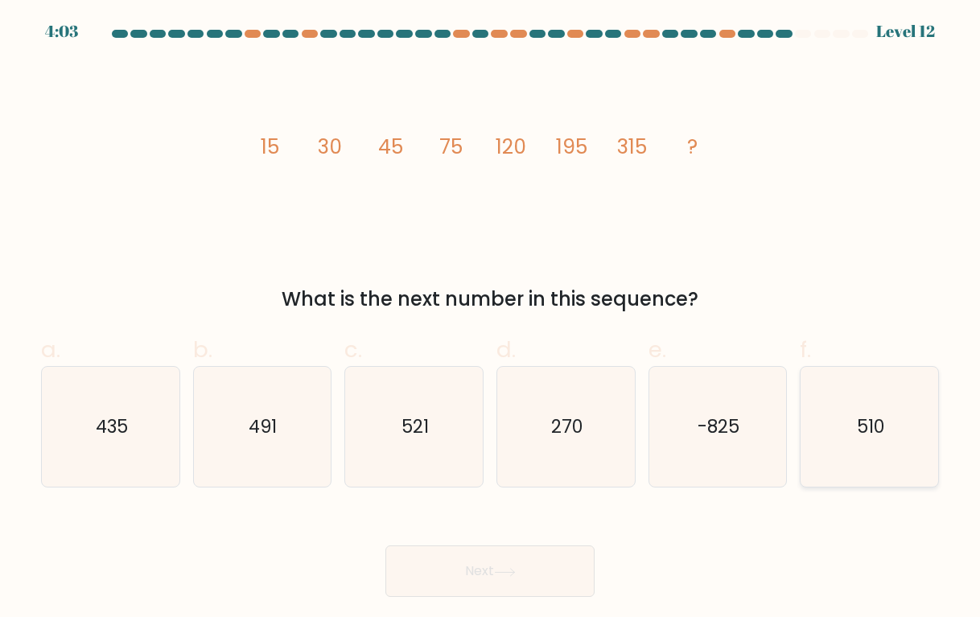
click at [894, 450] on icon "510" at bounding box center [870, 427] width 120 height 120
click at [491, 320] on input "f. 510" at bounding box center [490, 314] width 1 height 10
radio input "true"
click at [566, 571] on button "Next" at bounding box center [490, 572] width 209 height 52
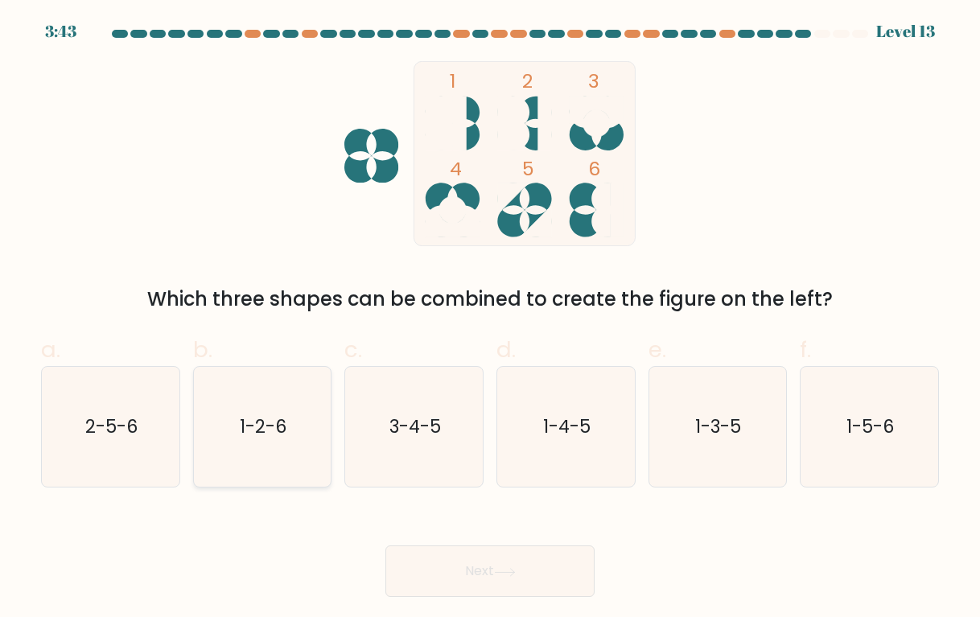
click at [291, 459] on icon "1-2-6" at bounding box center [262, 427] width 120 height 120
click at [490, 320] on input "b. 1-2-6" at bounding box center [490, 314] width 1 height 10
radio input "true"
click at [435, 566] on button "Next" at bounding box center [490, 572] width 209 height 52
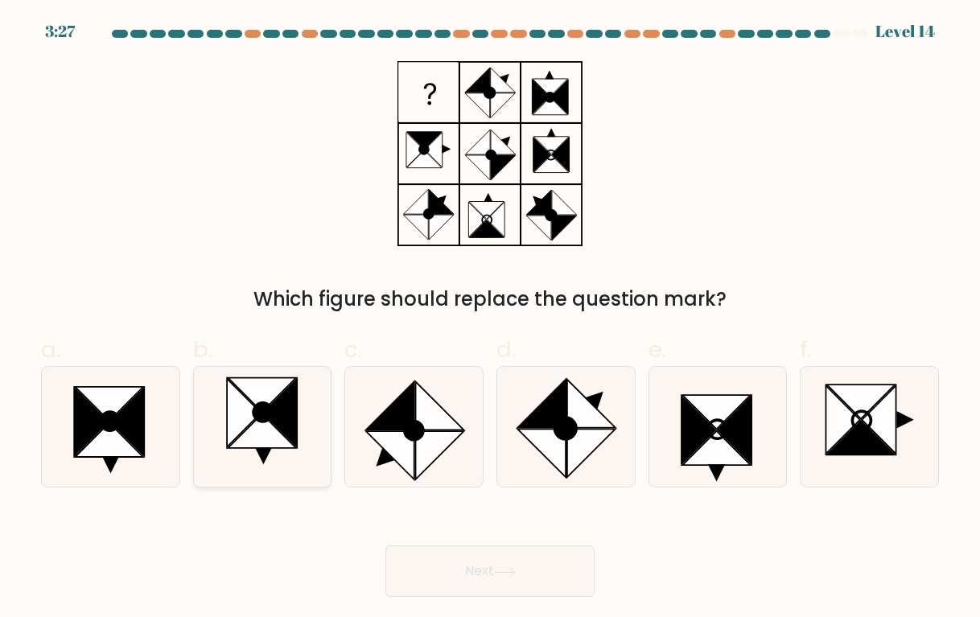
click at [270, 464] on icon at bounding box center [262, 427] width 120 height 120
click at [490, 320] on input "b." at bounding box center [490, 314] width 1 height 10
radio input "true"
click at [489, 561] on button "Next" at bounding box center [490, 572] width 209 height 52
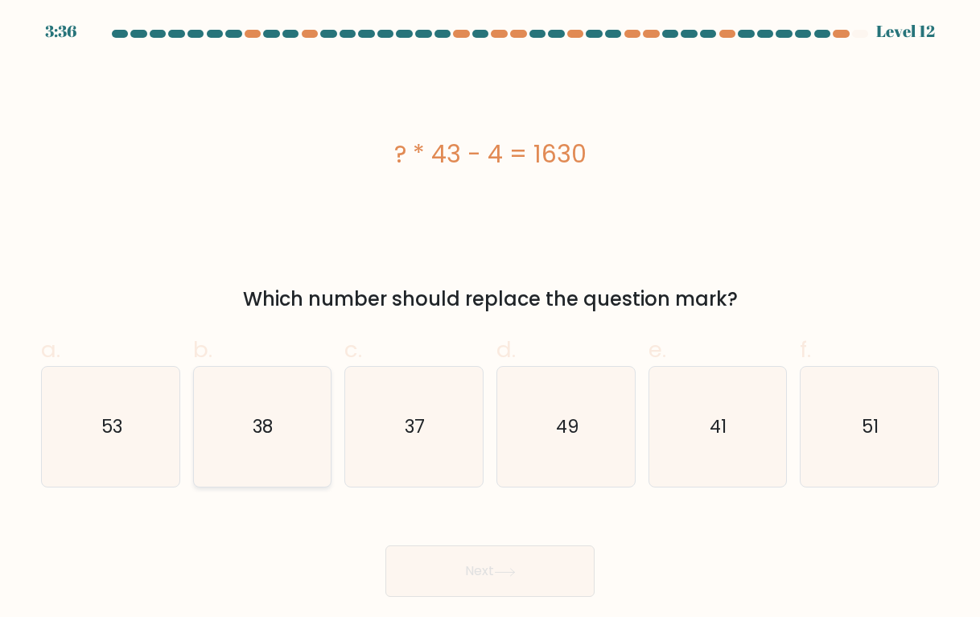
click at [259, 438] on text "38" at bounding box center [264, 427] width 20 height 25
click at [490, 320] on input "b. 38" at bounding box center [490, 314] width 1 height 10
radio input "true"
click at [412, 550] on button "Next" at bounding box center [490, 572] width 209 height 52
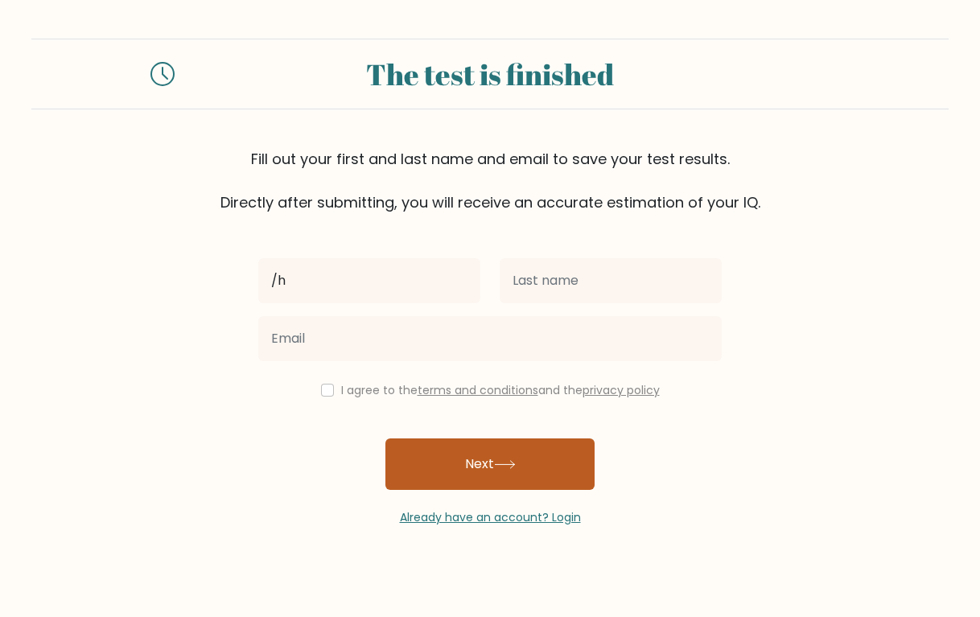
type input "/"
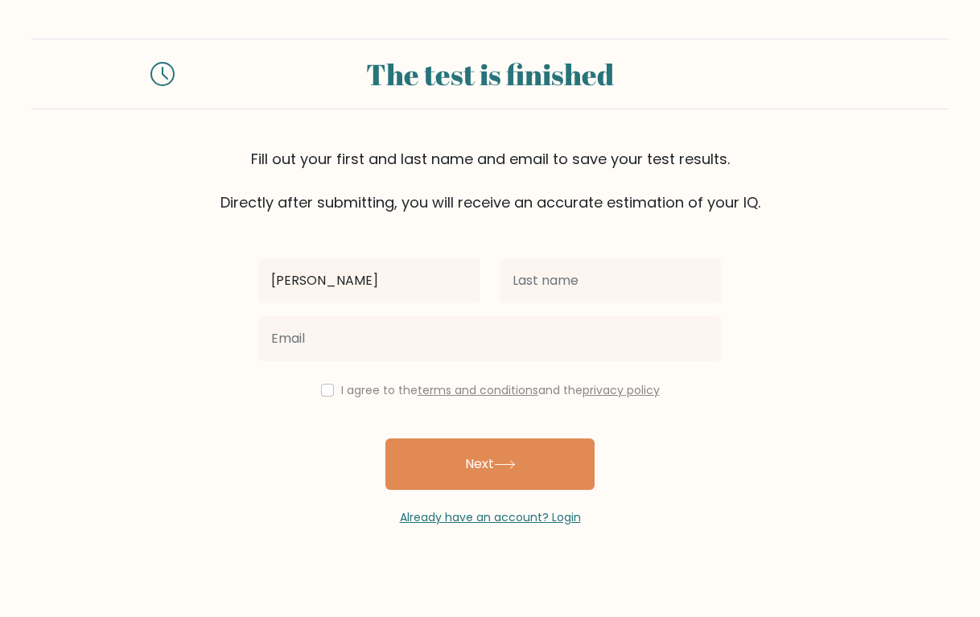
type input "Kate"
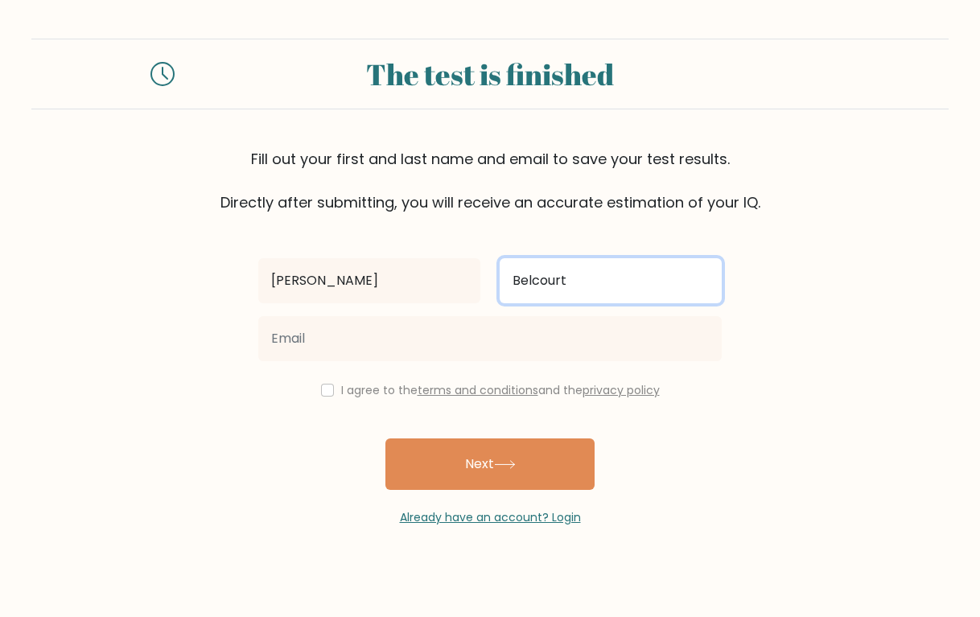
type input "Belcourt"
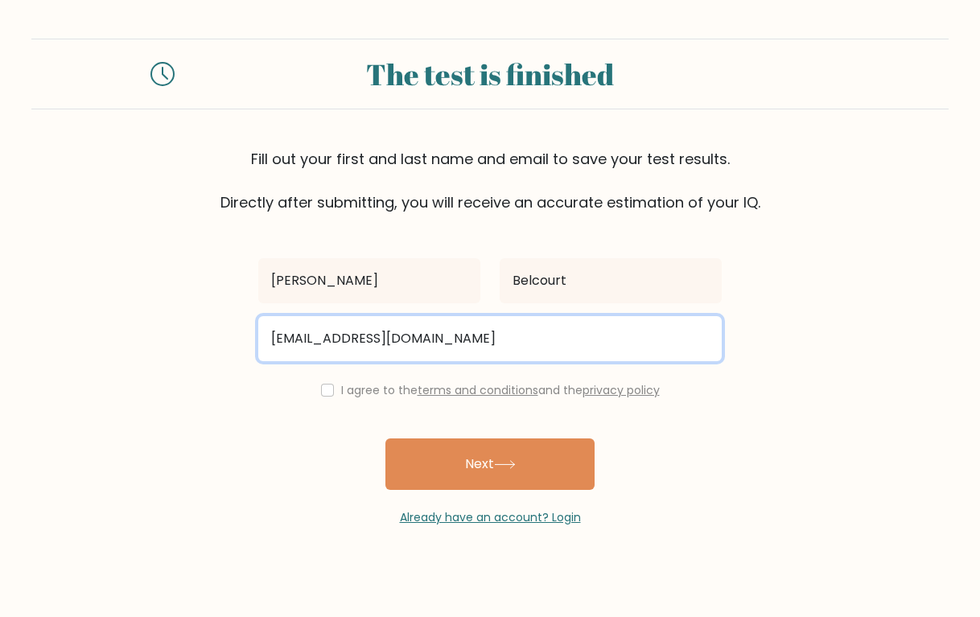
type input "mbelcourt@sbcglobal.net"
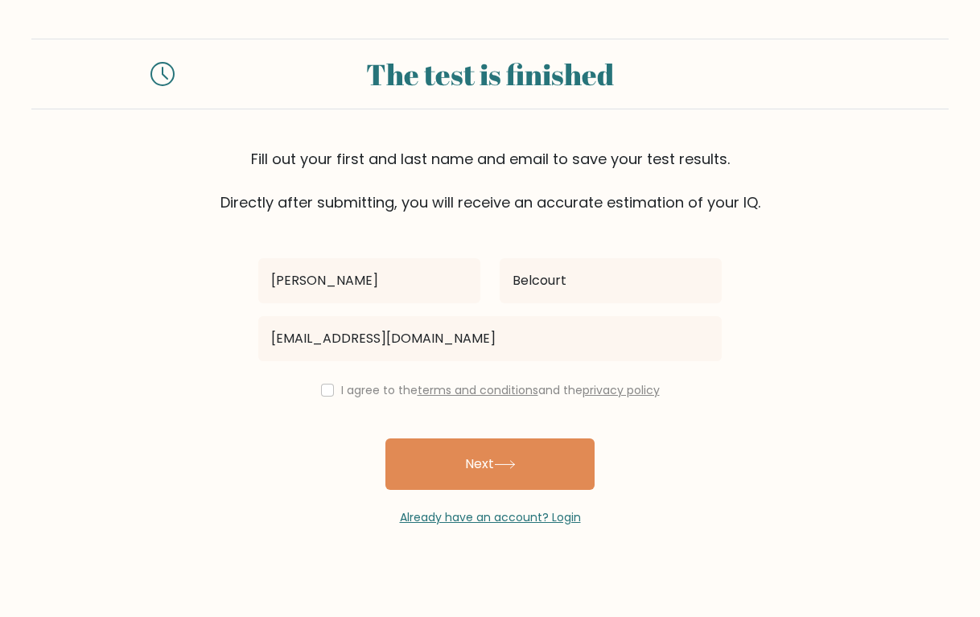
click at [324, 392] on input "checkbox" at bounding box center [327, 390] width 13 height 13
checkbox input "true"
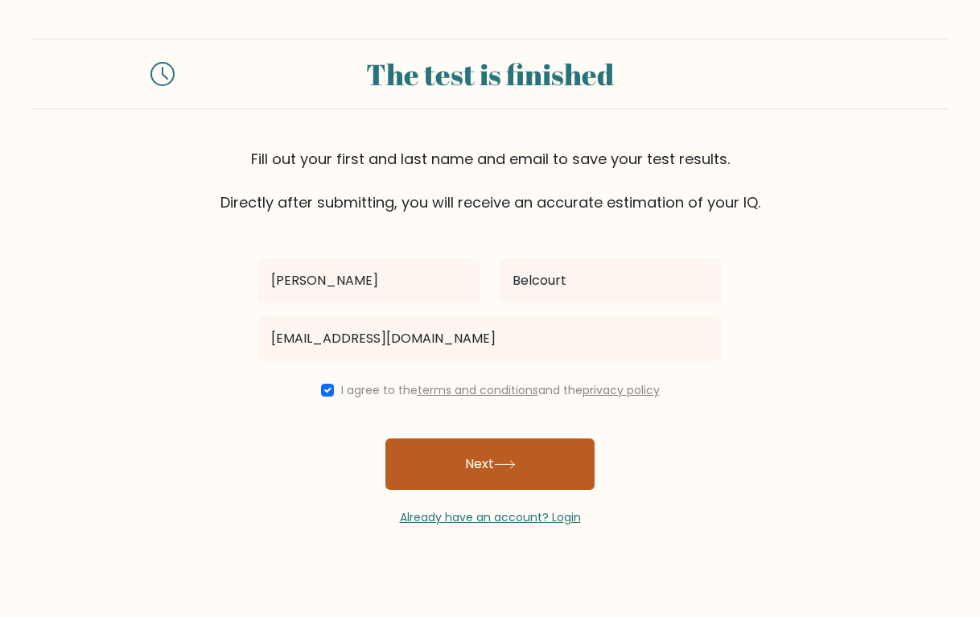
click at [459, 467] on button "Next" at bounding box center [490, 465] width 209 height 52
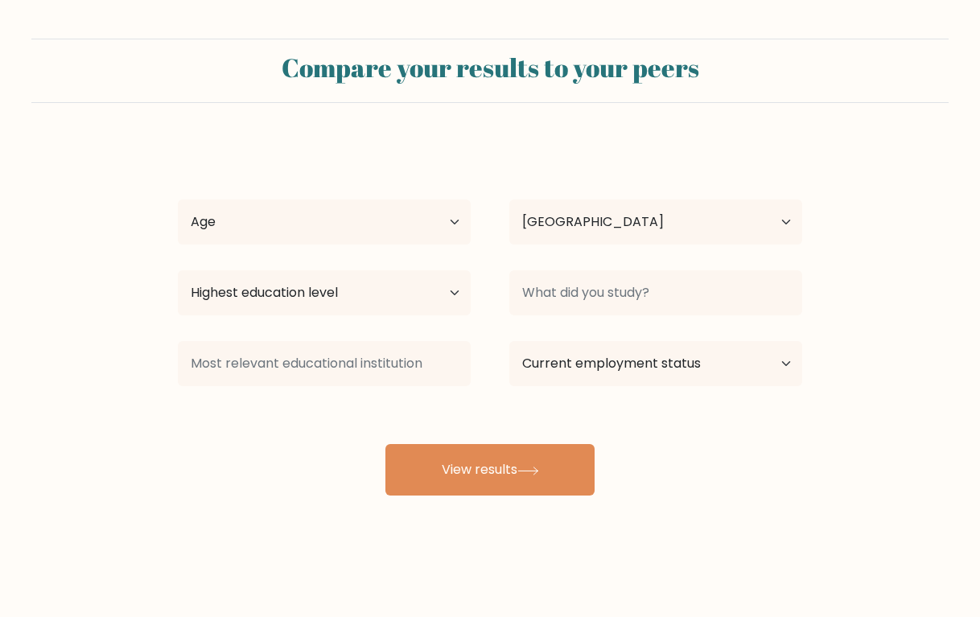
select select "US"
select select "55_64"
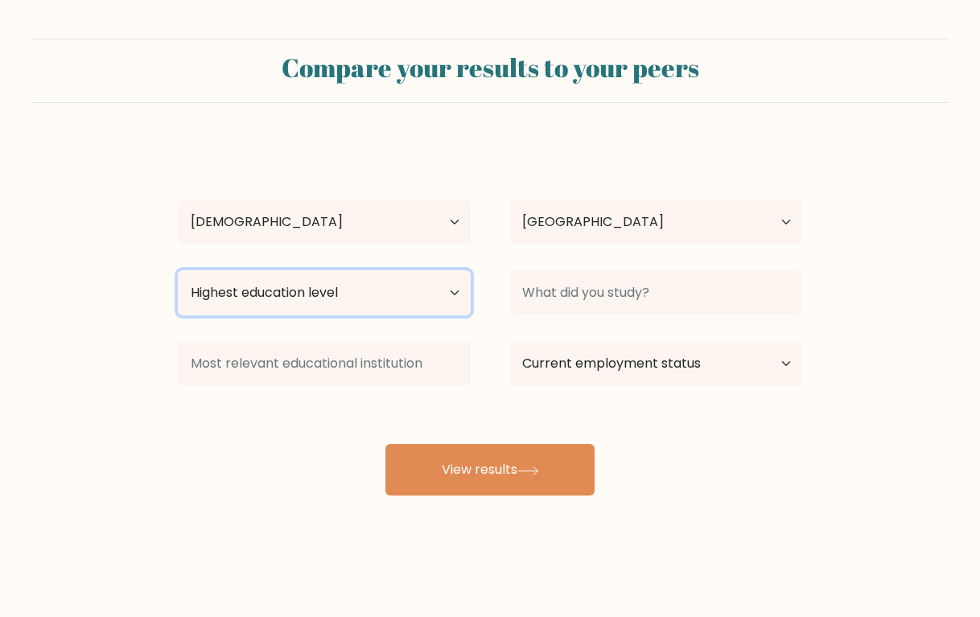
select select "bachelors_degree"
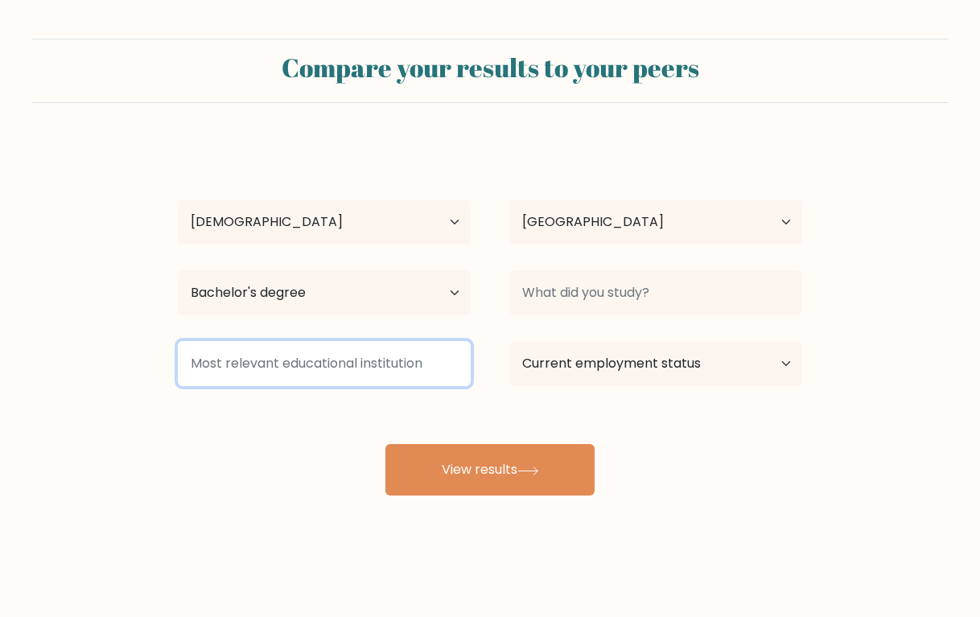
click at [439, 366] on input at bounding box center [324, 363] width 293 height 45
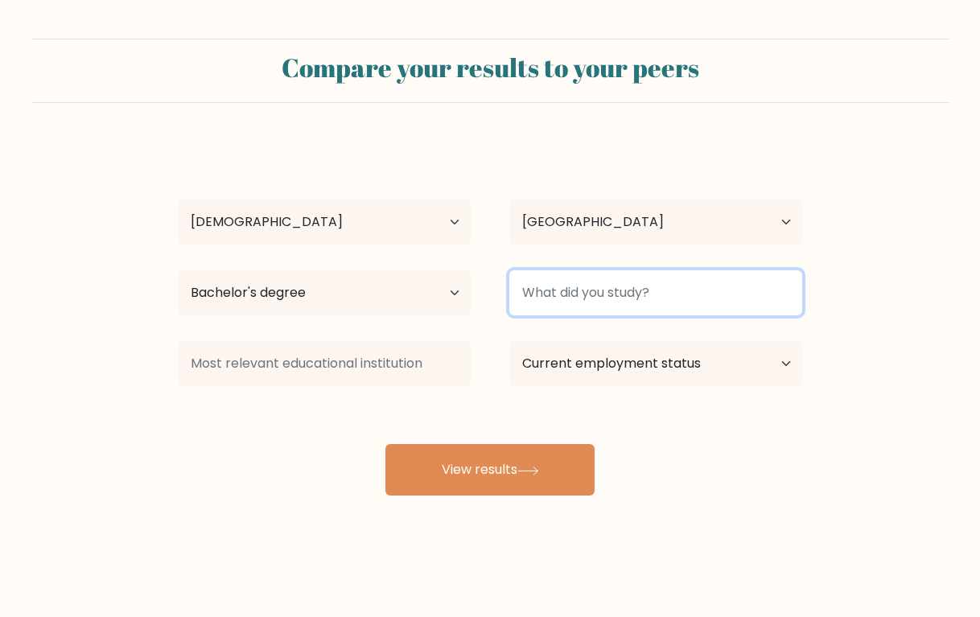
click at [593, 304] on input at bounding box center [656, 292] width 293 height 45
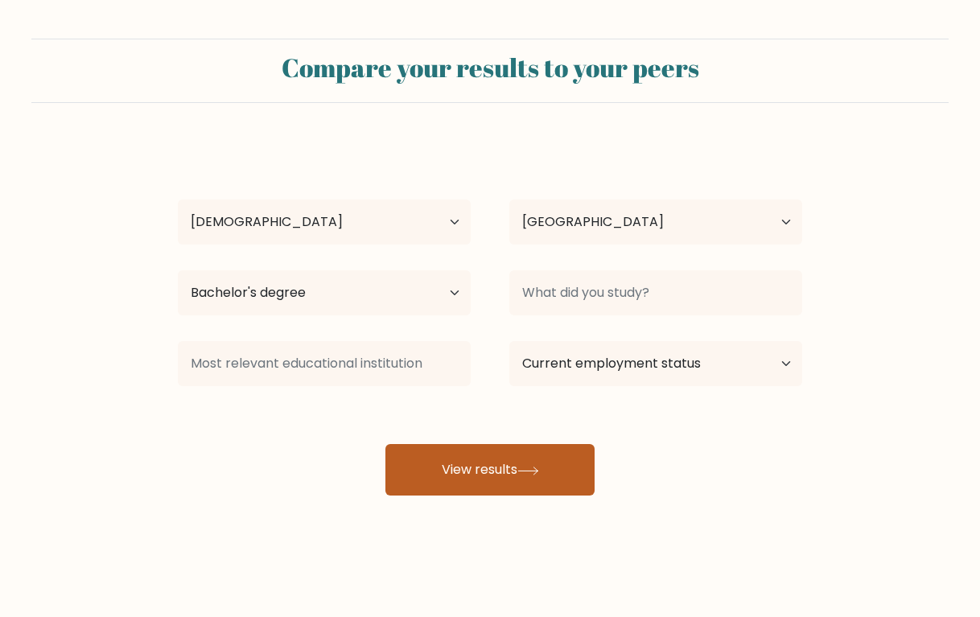
click at [503, 481] on button "View results" at bounding box center [490, 470] width 209 height 52
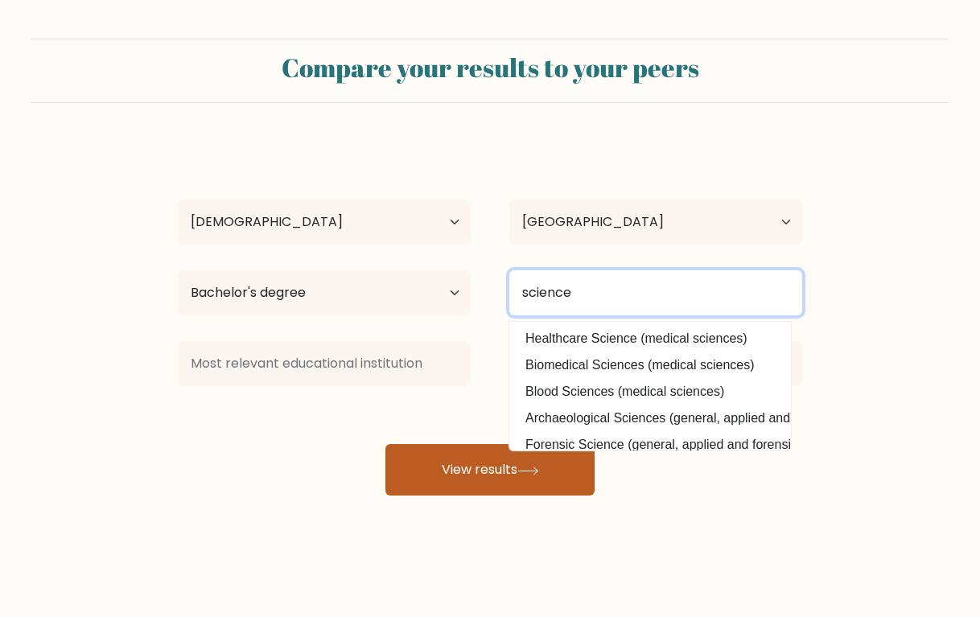
type input "science"
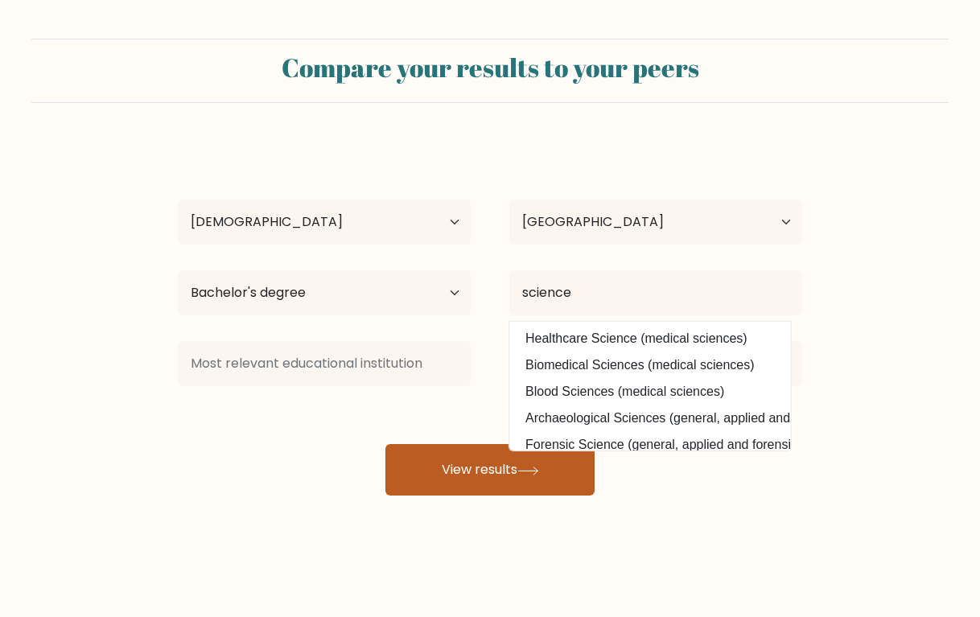
click at [548, 452] on button "View results" at bounding box center [490, 470] width 209 height 52
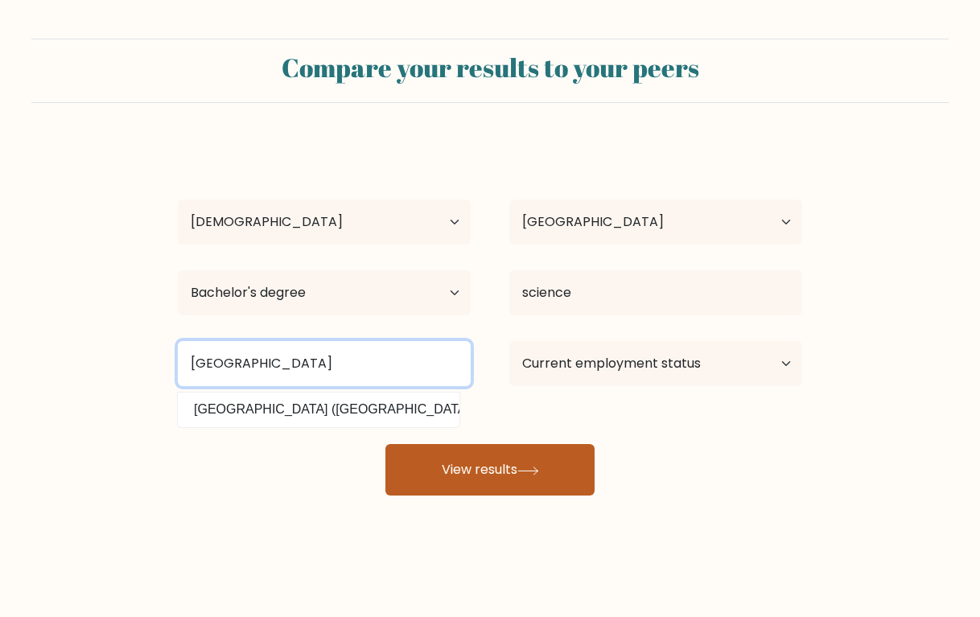
type input "yale"
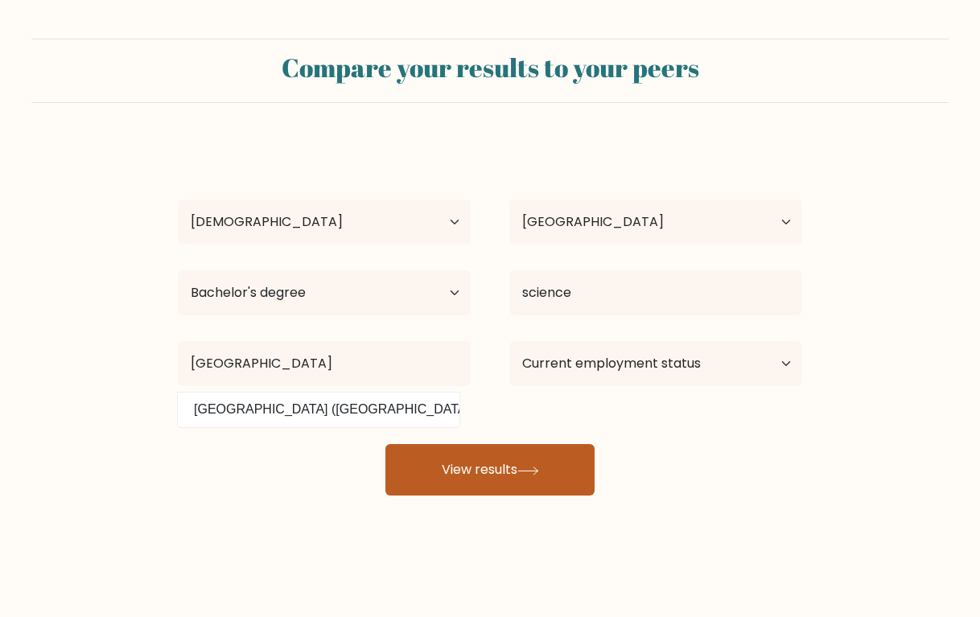
click at [510, 464] on button "View results" at bounding box center [490, 470] width 209 height 52
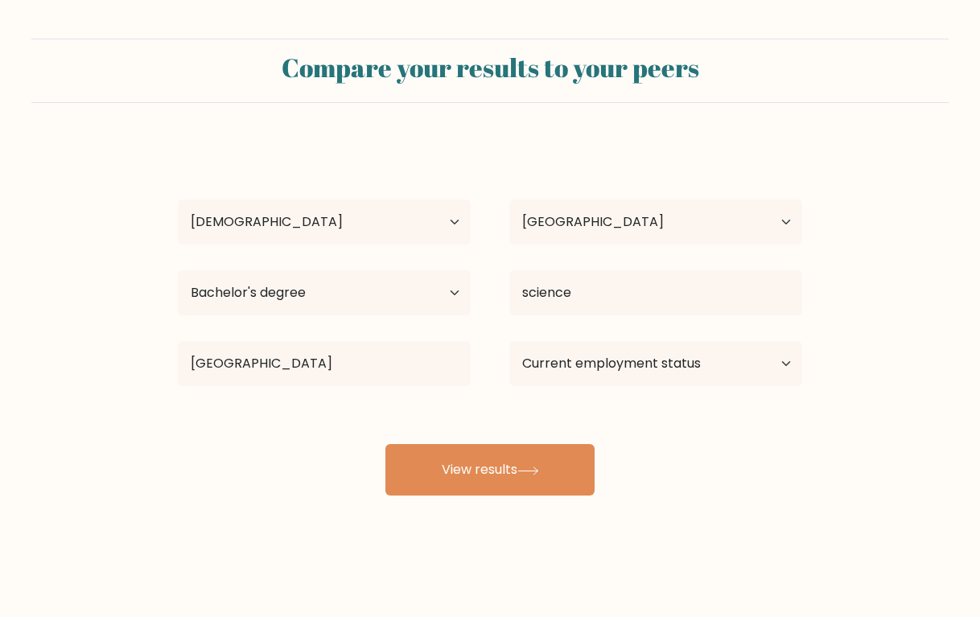
click at [613, 334] on div "Kate Belcourt Age Under 18 years old 18-24 years old 25-34 years old 35-44 year…" at bounding box center [490, 319] width 644 height 354
select select "employed"
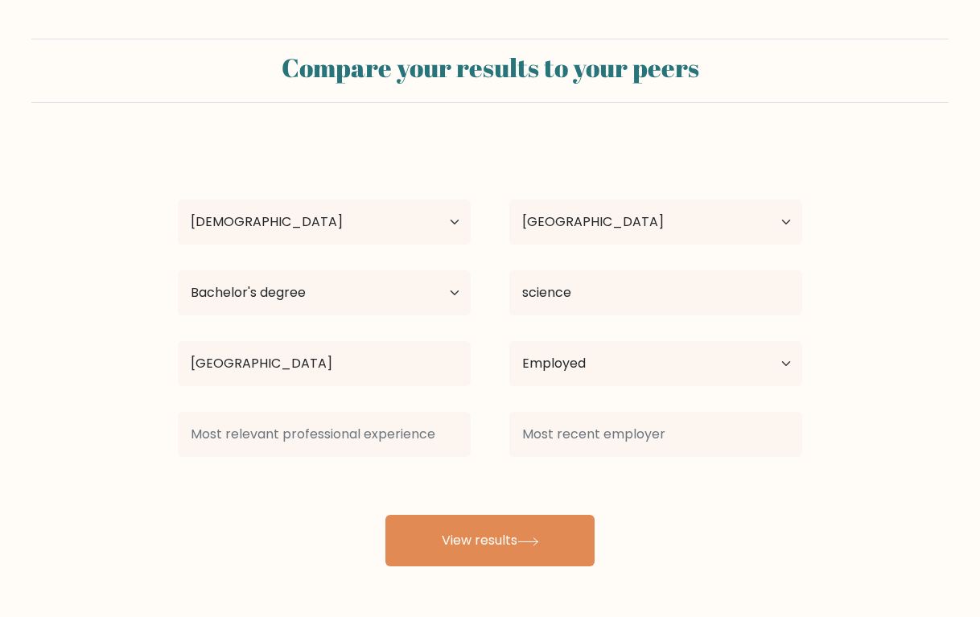
click at [529, 480] on div "Kate Belcourt Age Under 18 years old 18-24 years old 25-34 years old 35-44 year…" at bounding box center [490, 354] width 644 height 425
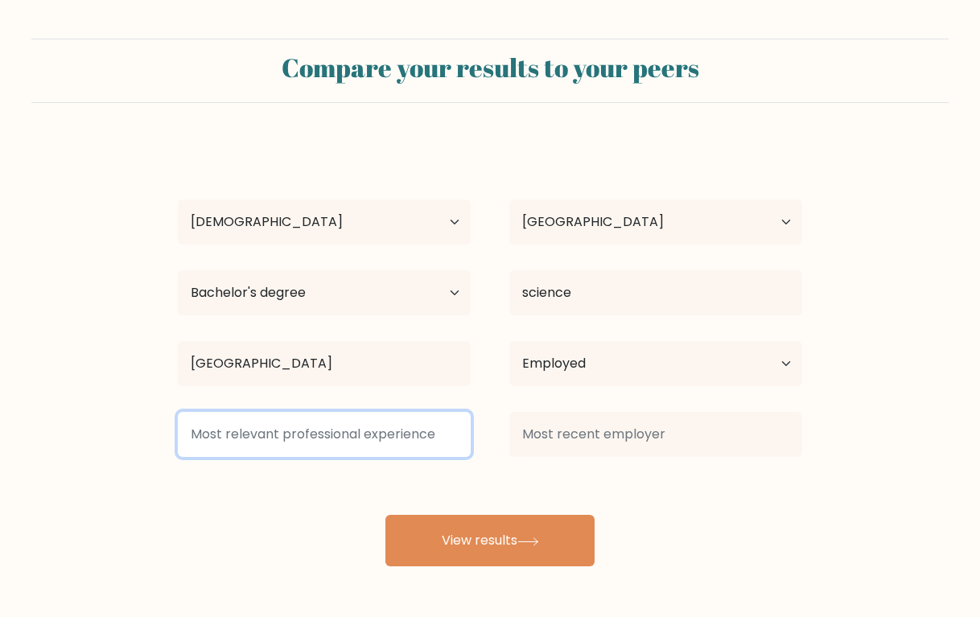
click at [450, 439] on input at bounding box center [324, 434] width 293 height 45
click at [452, 431] on input at bounding box center [324, 434] width 293 height 45
click at [398, 437] on input at bounding box center [324, 434] width 293 height 45
type input "none"
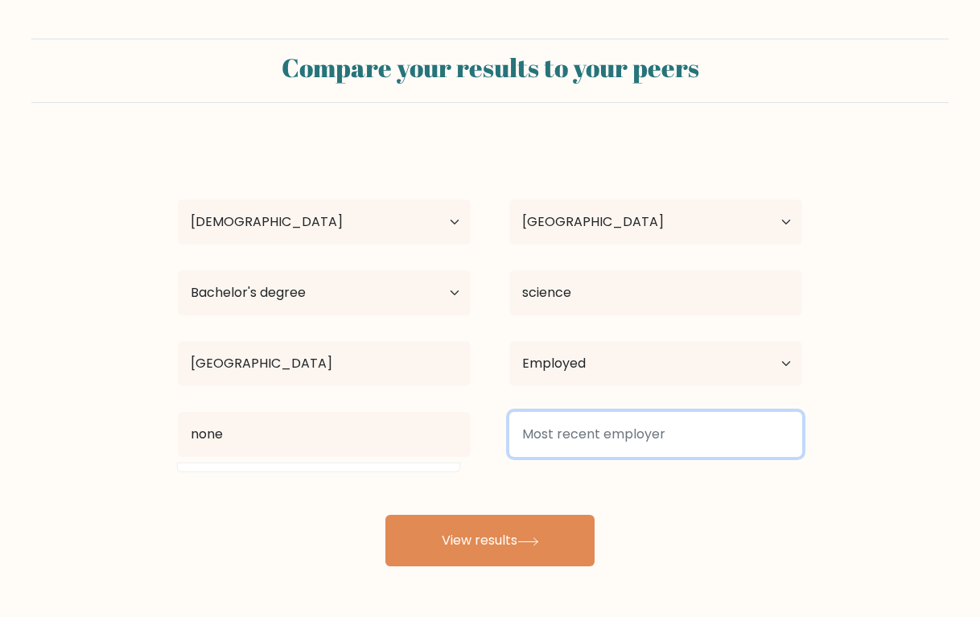
click at [595, 446] on input at bounding box center [656, 434] width 293 height 45
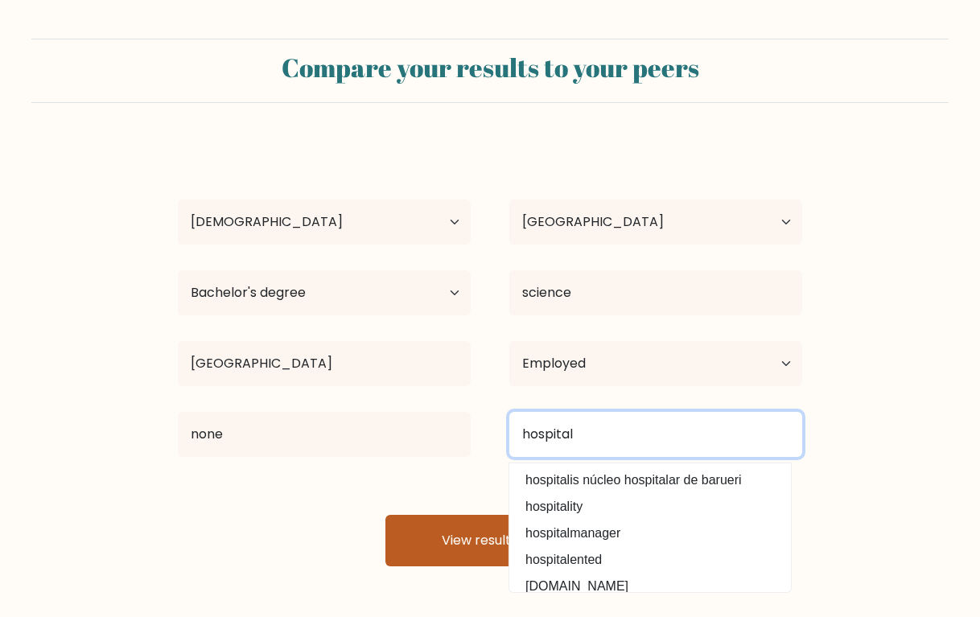
type input "hospital"
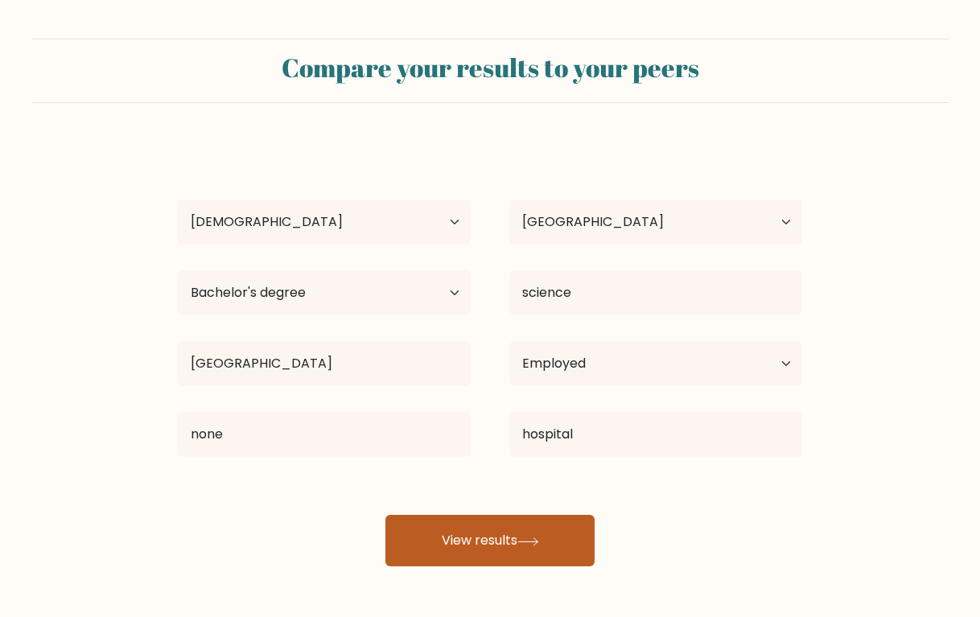
click at [581, 534] on button "View results" at bounding box center [490, 541] width 209 height 52
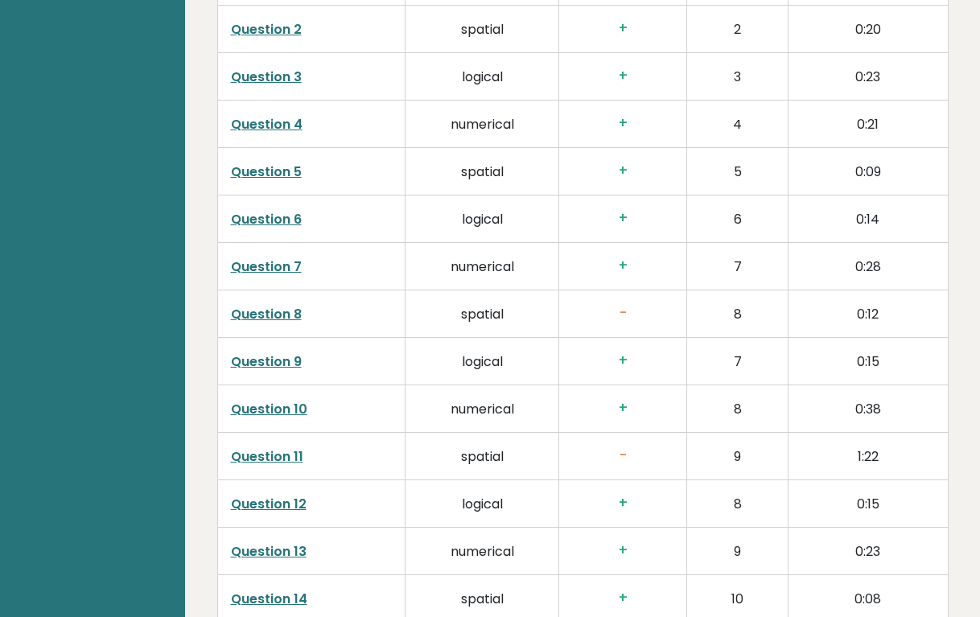
scroll to position [2628, 0]
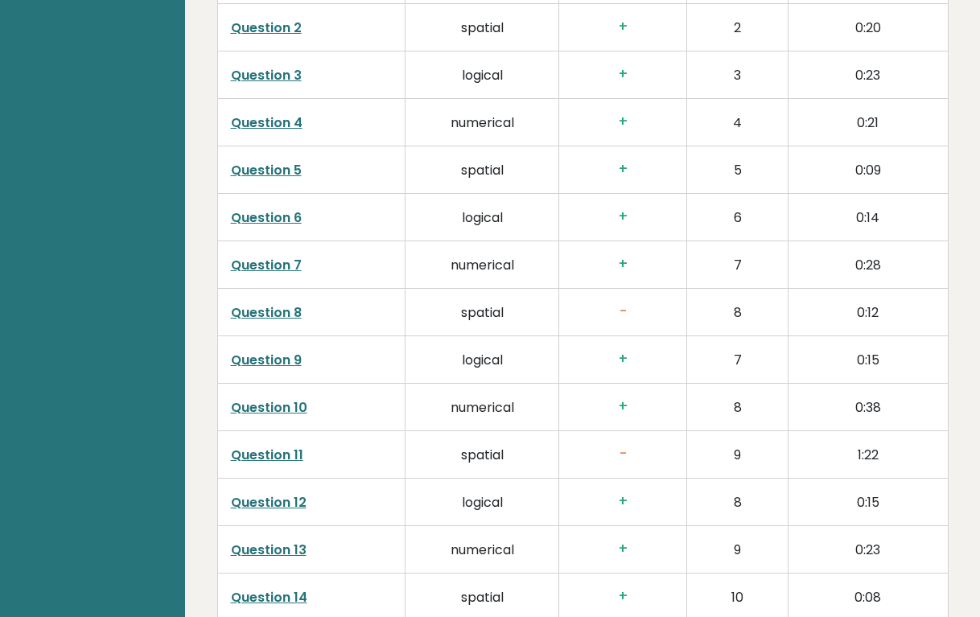
click at [283, 460] on link "Question 11" at bounding box center [267, 455] width 72 height 19
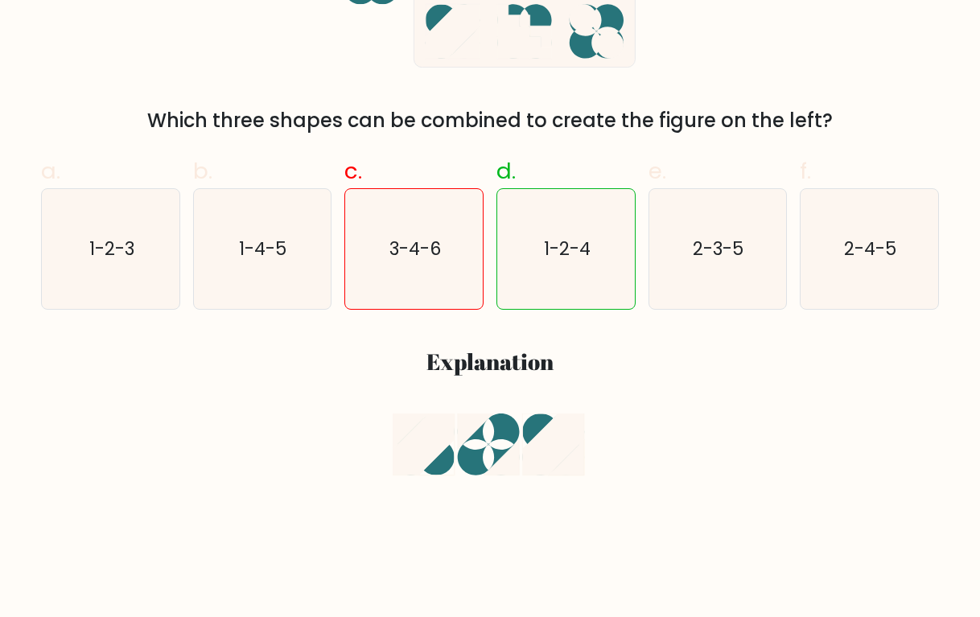
scroll to position [423, 0]
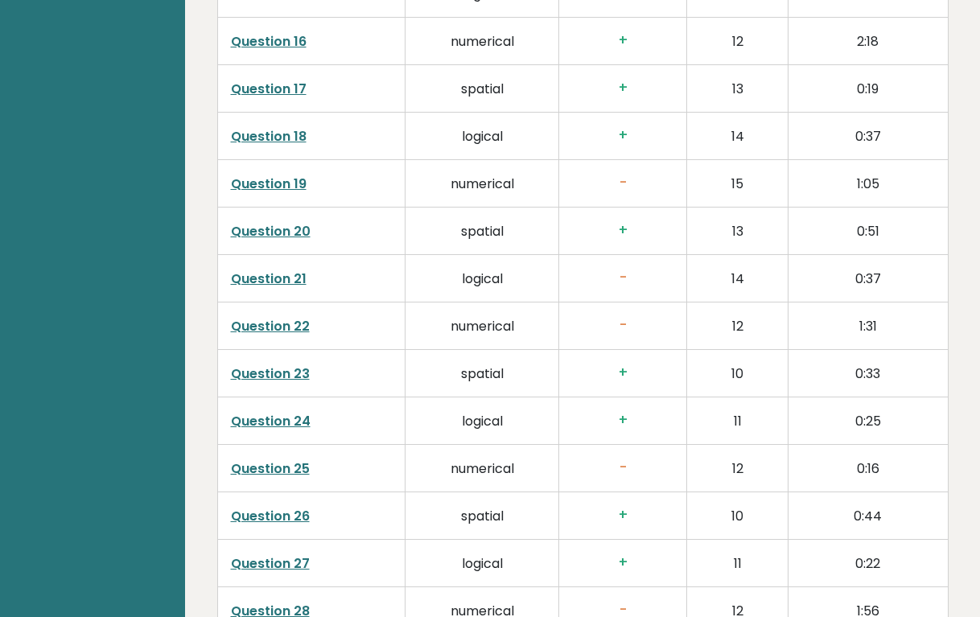
scroll to position [3284, 0]
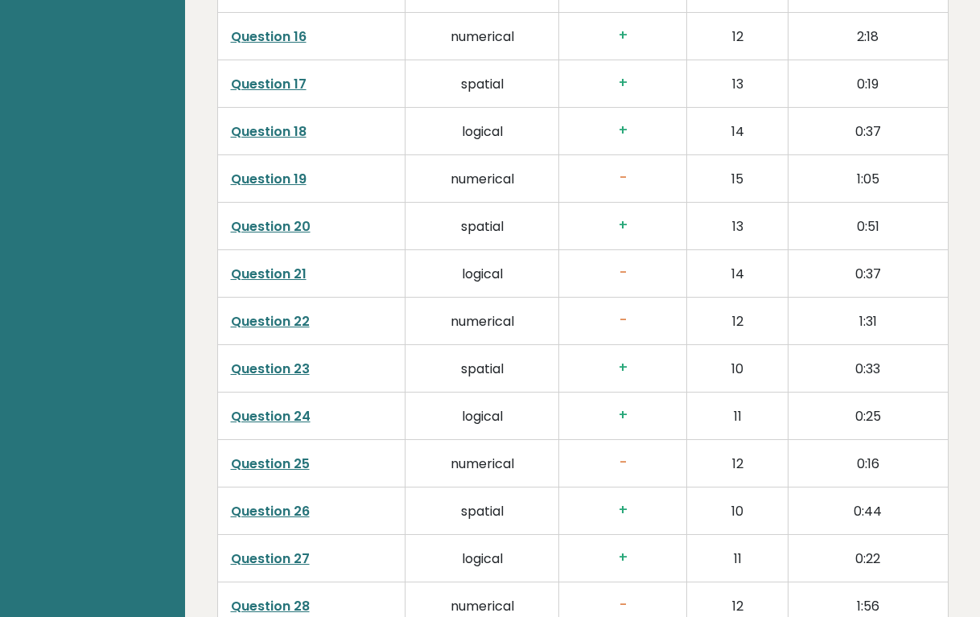
click at [285, 273] on link "Question 21" at bounding box center [269, 274] width 76 height 19
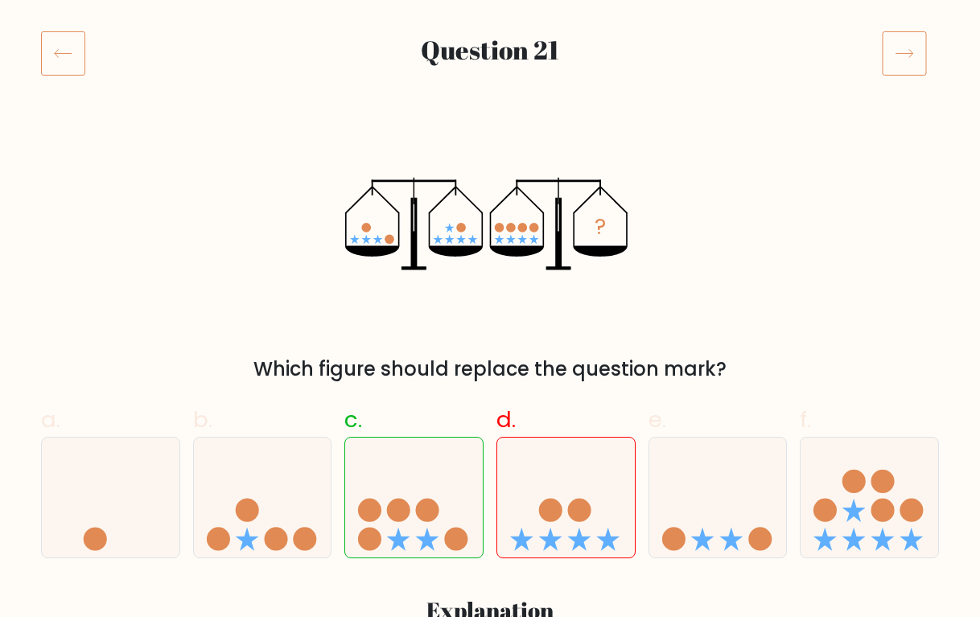
scroll to position [192, 0]
